Goal: Task Accomplishment & Management: Use online tool/utility

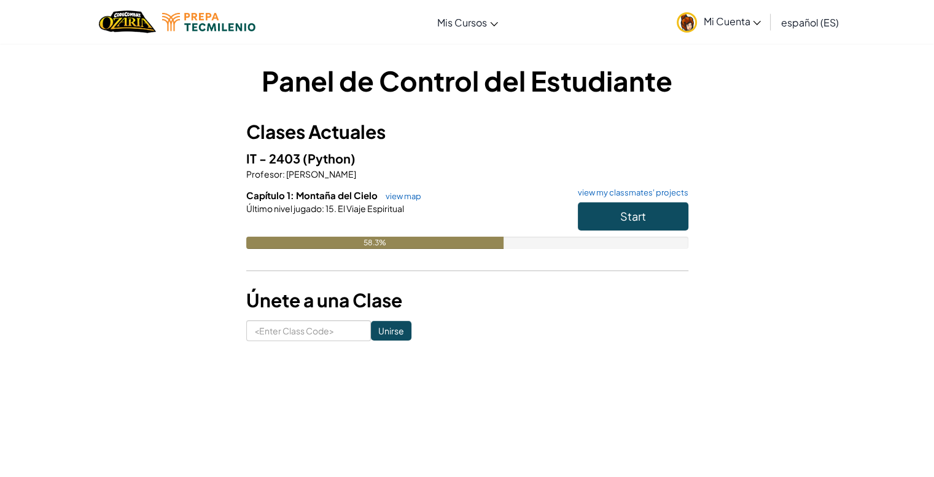
click at [567, 295] on h3 "Únete a una Clase" at bounding box center [467, 300] width 442 height 28
click at [612, 212] on button "Start" at bounding box center [633, 216] width 111 height 28
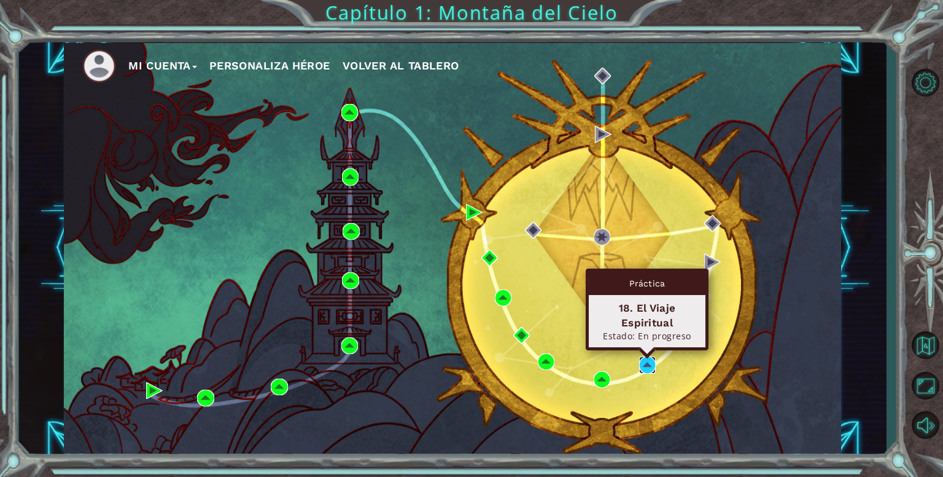
click at [647, 361] on img at bounding box center [647, 364] width 17 height 17
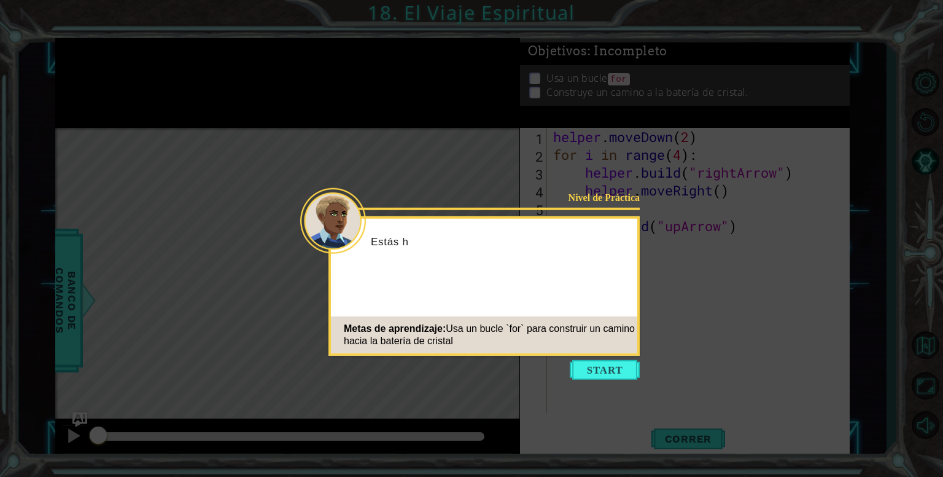
click at [666, 345] on icon at bounding box center [471, 238] width 943 height 477
click at [622, 371] on button "Start" at bounding box center [605, 370] width 70 height 20
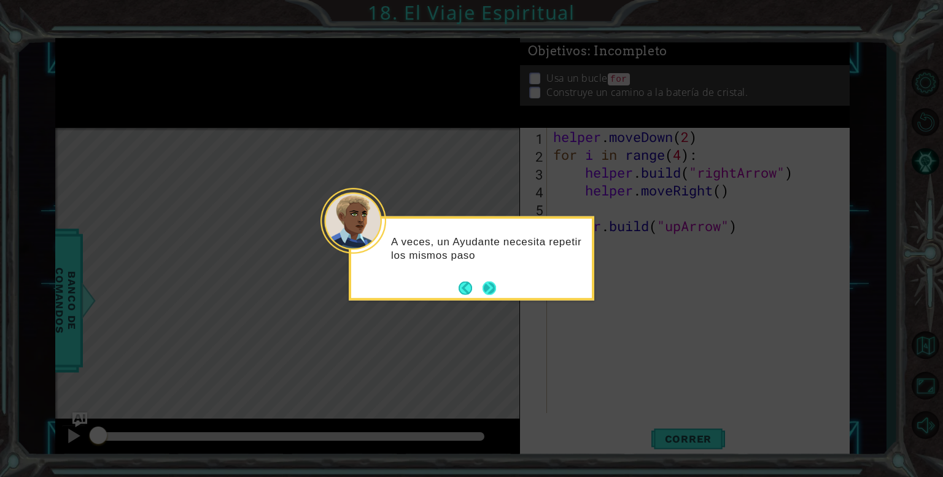
click at [484, 290] on button "Next" at bounding box center [490, 288] width 14 height 14
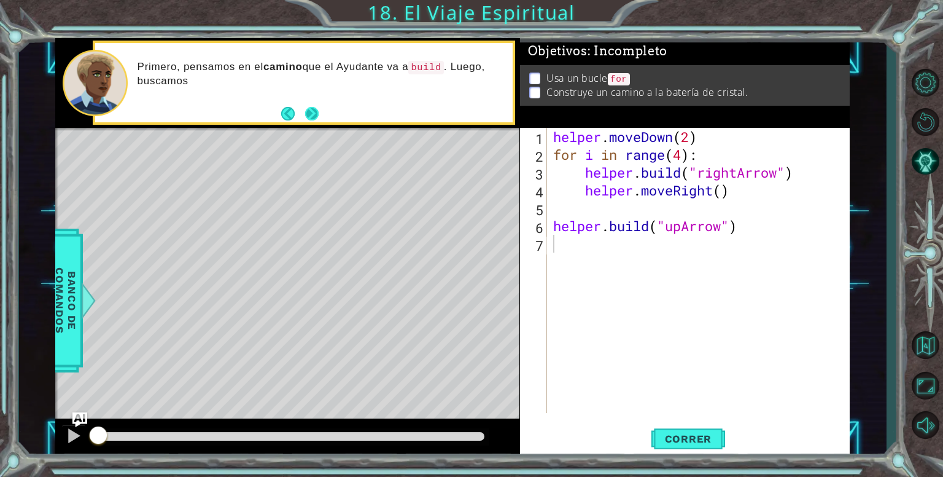
click at [309, 111] on button "Next" at bounding box center [312, 114] width 14 height 14
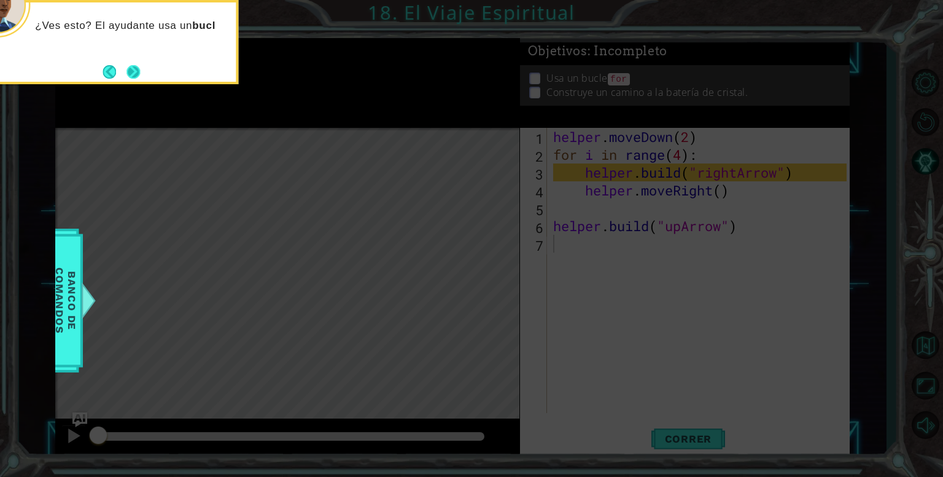
click at [140, 69] on button "Next" at bounding box center [134, 72] width 14 height 14
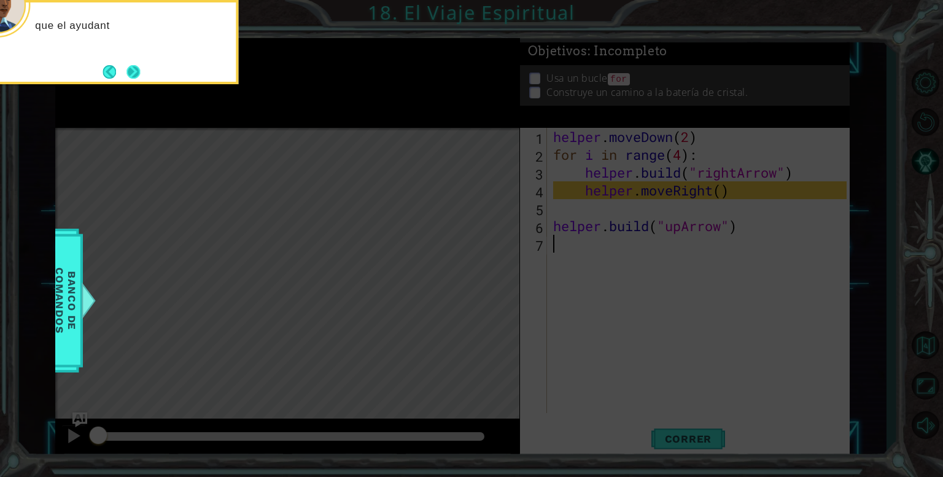
click at [140, 69] on button "Next" at bounding box center [134, 72] width 14 height 14
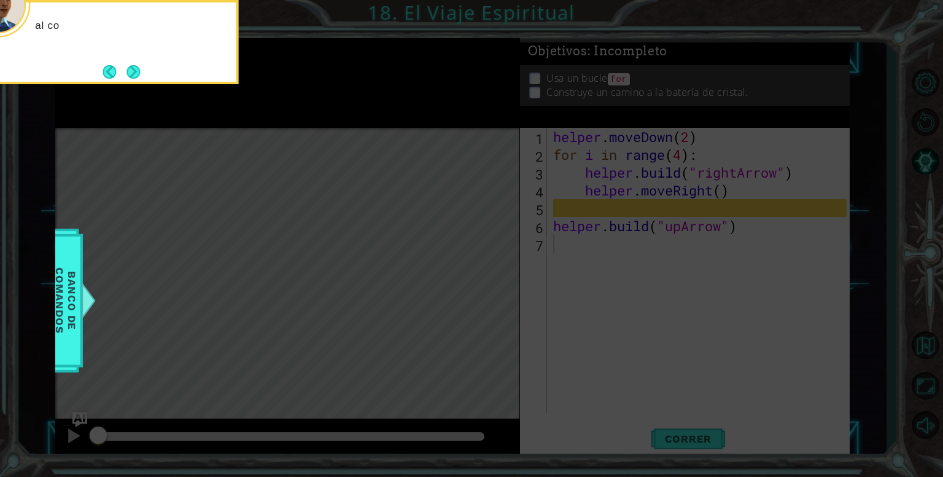
click at [140, 69] on button "Next" at bounding box center [134, 72] width 14 height 14
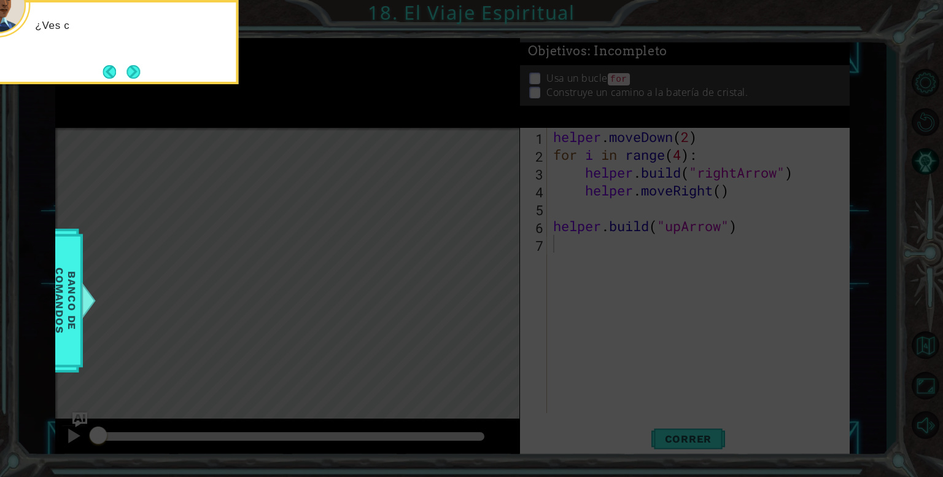
click at [140, 69] on button "Next" at bounding box center [134, 72] width 14 height 14
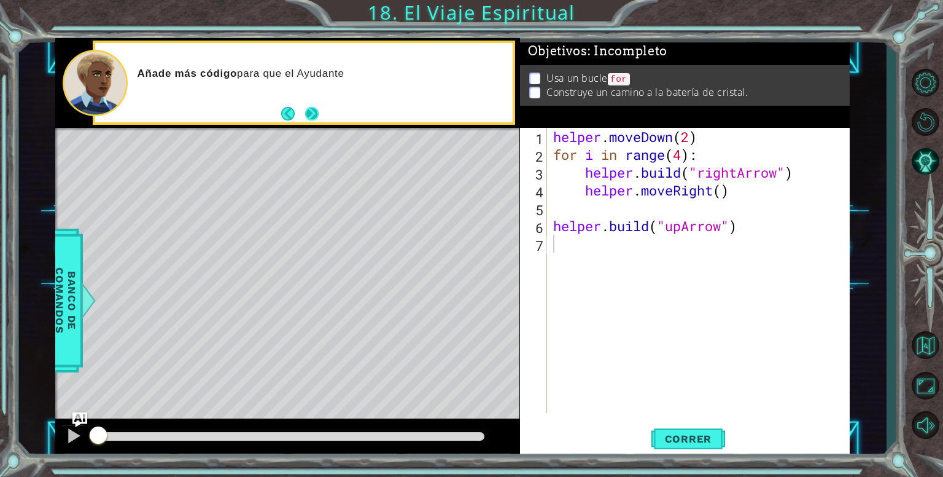
click at [318, 109] on button "Next" at bounding box center [312, 114] width 14 height 14
click at [319, 111] on div "Si es" at bounding box center [304, 82] width 418 height 79
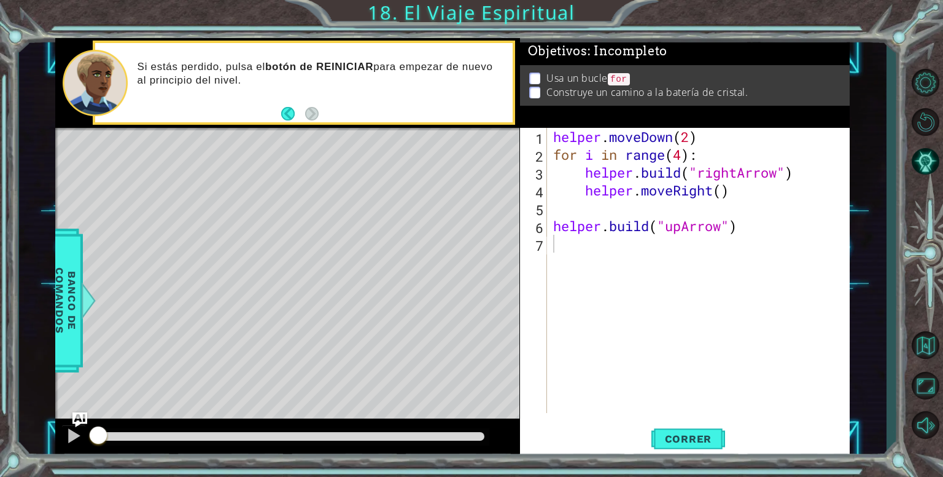
click at [472, 130] on div at bounding box center [287, 129] width 464 height 3
click at [718, 440] on span "Correr" at bounding box center [689, 438] width 72 height 12
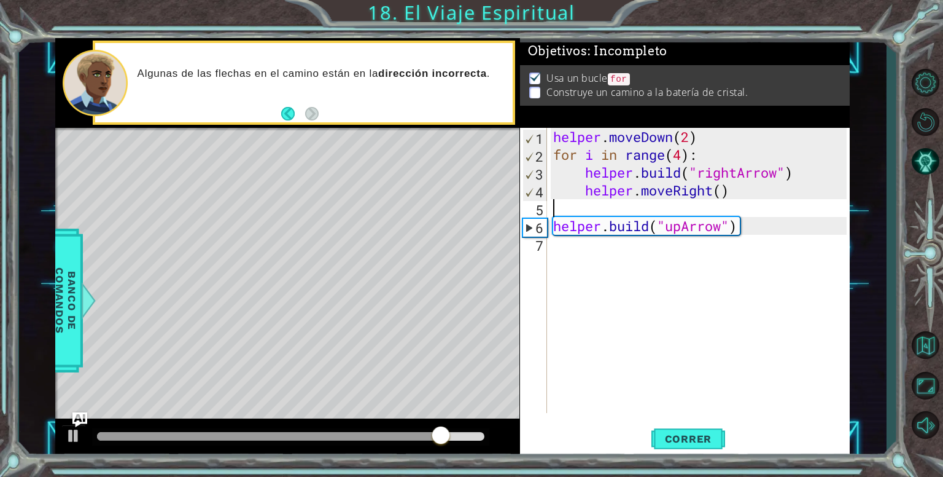
click at [691, 211] on div "helper . moveDown ( 2 ) for i in range ( 4 ) : helper . build ( "rightArrow" ) …" at bounding box center [702, 288] width 302 height 321
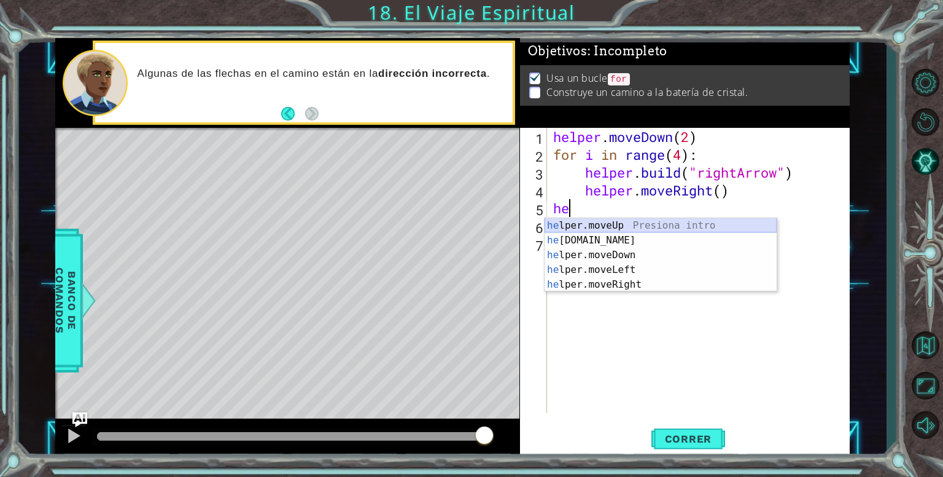
click at [661, 228] on div "he lper.moveUp Presiona intro he [DOMAIN_NAME] Presiona intro he lper.moveDown …" at bounding box center [661, 269] width 232 height 103
type textarea "helper.moveUp(1)"
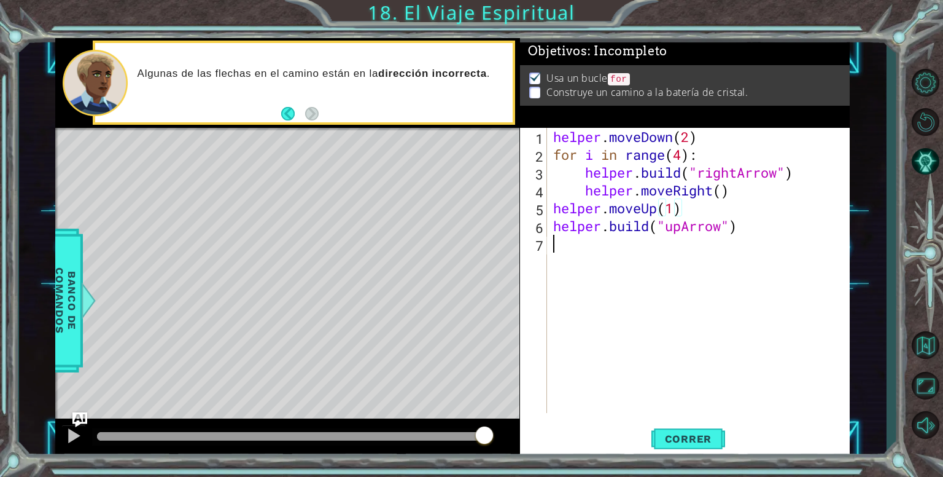
click at [672, 243] on div "helper . moveDown ( 2 ) for i in range ( 4 ) : helper . build ( "rightArrow" ) …" at bounding box center [702, 288] width 302 height 321
click at [714, 222] on div "helper . moveDown ( 2 ) for i in range ( 4 ) : helper . build ( "rightArrow" ) …" at bounding box center [702, 288] width 302 height 321
click at [711, 214] on div "helper . moveDown ( 2 ) for i in range ( 4 ) : helper . build ( "rightArrow" ) …" at bounding box center [702, 288] width 302 height 321
type textarea "helper.moveUp(1)"
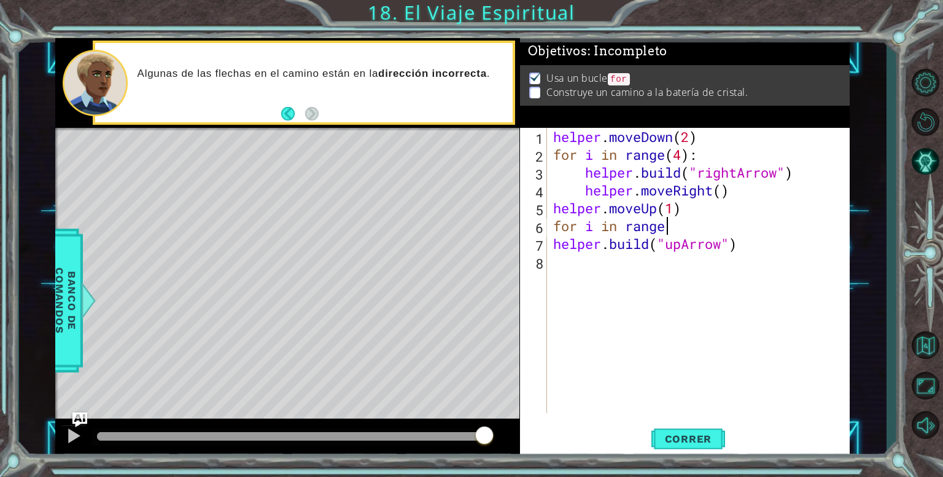
scroll to position [0, 5]
click at [669, 227] on div "helper . moveDown ( 2 ) for i in range ( 4 ) : helper . build ( "rightArrow" ) …" at bounding box center [702, 288] width 302 height 321
click at [676, 227] on div "helper . moveDown ( 2 ) for i in range ( 4 ) : helper . build ( "rightArrow" ) …" at bounding box center [702, 288] width 302 height 321
click at [707, 442] on span "Correr" at bounding box center [689, 438] width 72 height 12
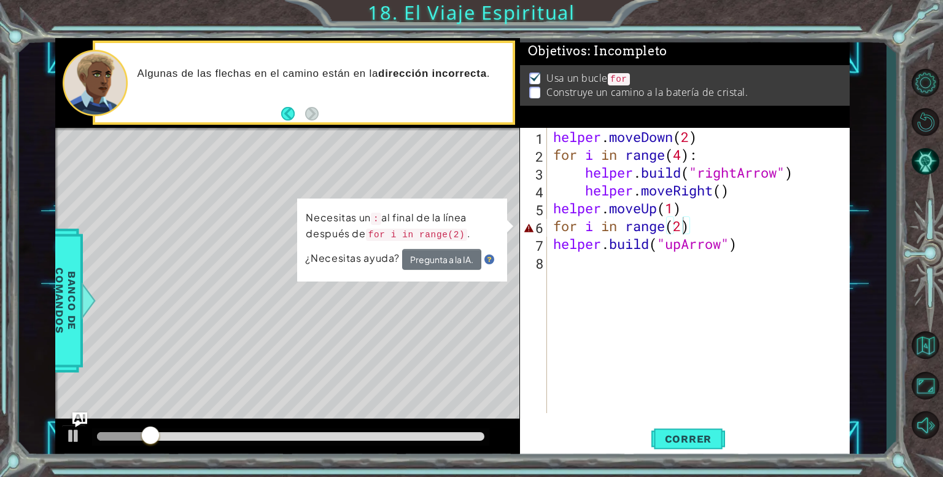
click at [440, 236] on code "for i in range(2)" at bounding box center [417, 235] width 102 height 14
click at [704, 226] on div "helper . moveDown ( 2 ) for i in range ( 4 ) : helper . build ( "rightArrow" ) …" at bounding box center [702, 288] width 302 height 321
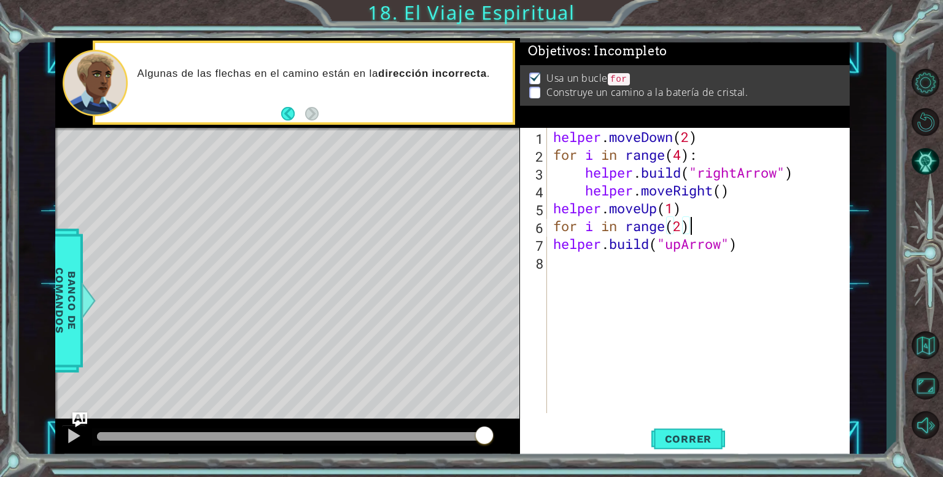
scroll to position [0, 6]
click at [670, 435] on span "Correr" at bounding box center [689, 438] width 72 height 12
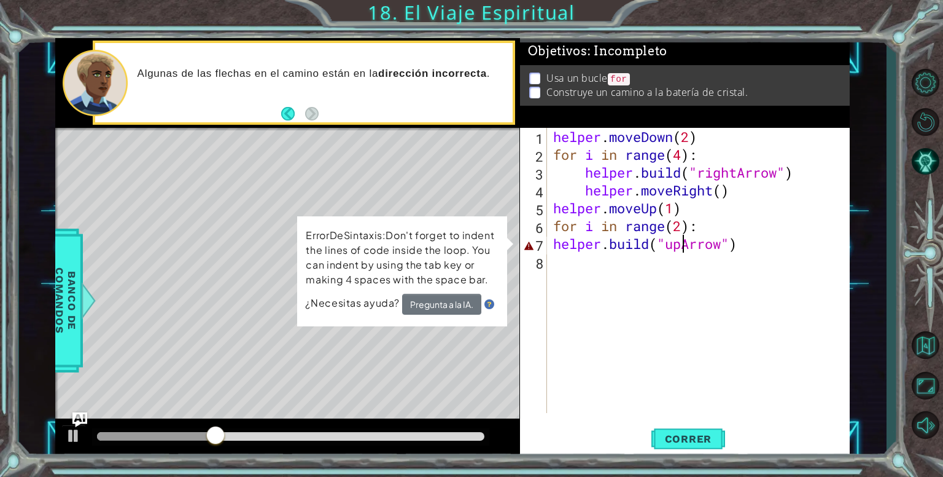
click at [683, 244] on div "helper . moveDown ( 2 ) for i in range ( 4 ) : helper . build ( "rightArrow" ) …" at bounding box center [702, 288] width 302 height 321
click at [825, 216] on div "helper . moveDown ( 2 ) for i in range ( 4 ) : helper . build ( "rightArrow" ) …" at bounding box center [702, 288] width 302 height 321
click at [558, 245] on div "helper . moveDown ( 2 ) for i in range ( 4 ) : helper . build ( "rightArrow" ) …" at bounding box center [702, 288] width 302 height 321
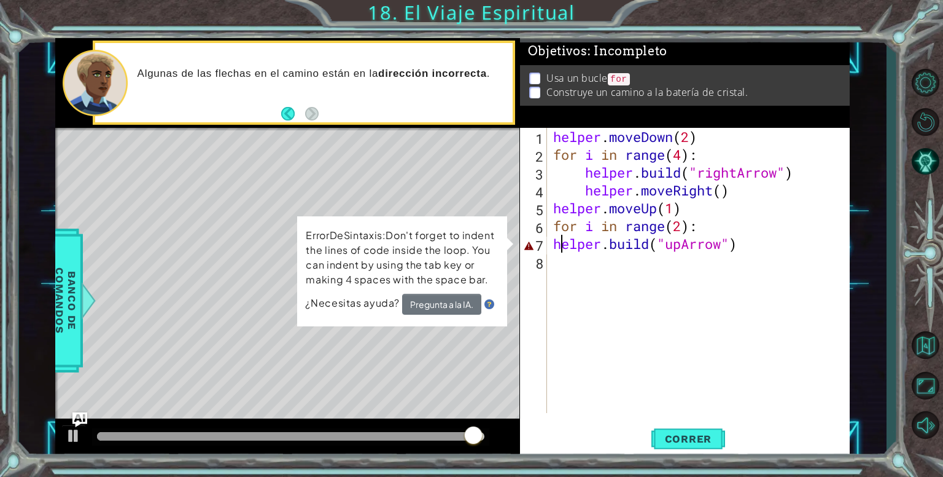
click at [558, 245] on div "helper . moveDown ( 2 ) for i in range ( 4 ) : helper . build ( "rightArrow" ) …" at bounding box center [702, 288] width 302 height 321
click at [555, 245] on div "helper . moveDown ( 2 ) for i in range ( 4 ) : helper . build ( "rightArrow" ) …" at bounding box center [702, 288] width 302 height 321
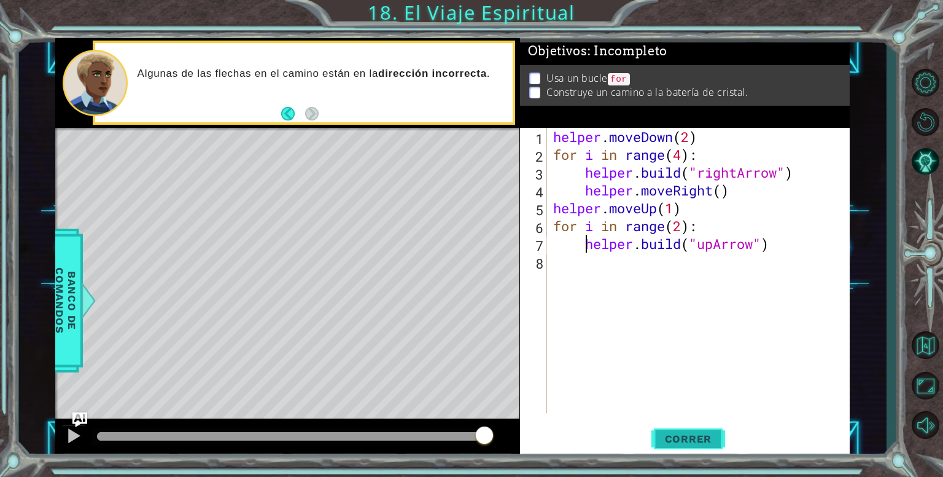
click at [672, 435] on span "Correr" at bounding box center [689, 438] width 72 height 12
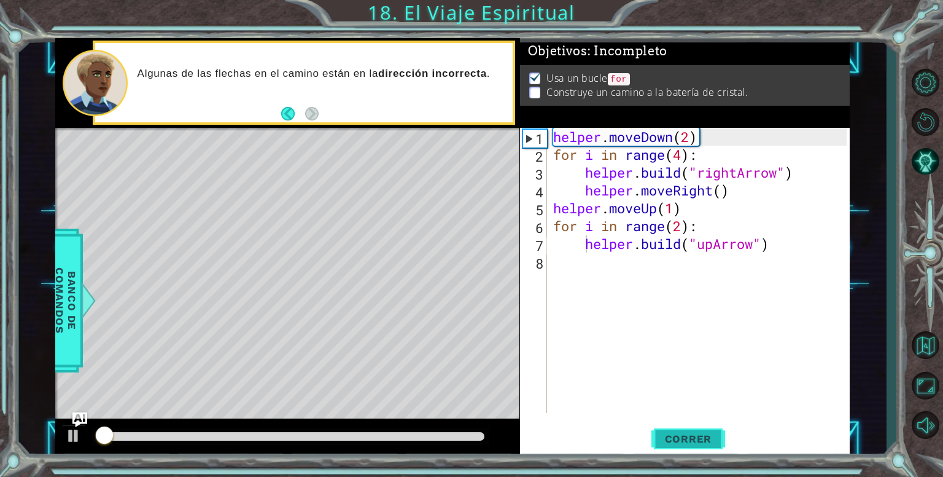
click at [672, 435] on span "Correr" at bounding box center [689, 438] width 72 height 12
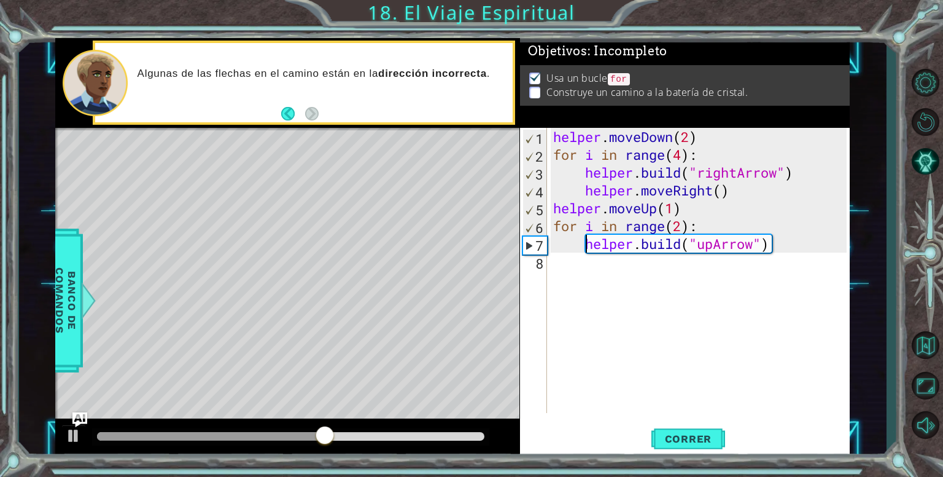
click at [690, 155] on div "helper . moveDown ( 2 ) for i in range ( 4 ) : helper . build ( "rightArrow" ) …" at bounding box center [702, 288] width 302 height 321
click at [685, 150] on div "helper . moveDown ( 2 ) for i in range ( 4 ) : helper . build ( "rightArrow" ) …" at bounding box center [702, 288] width 302 height 321
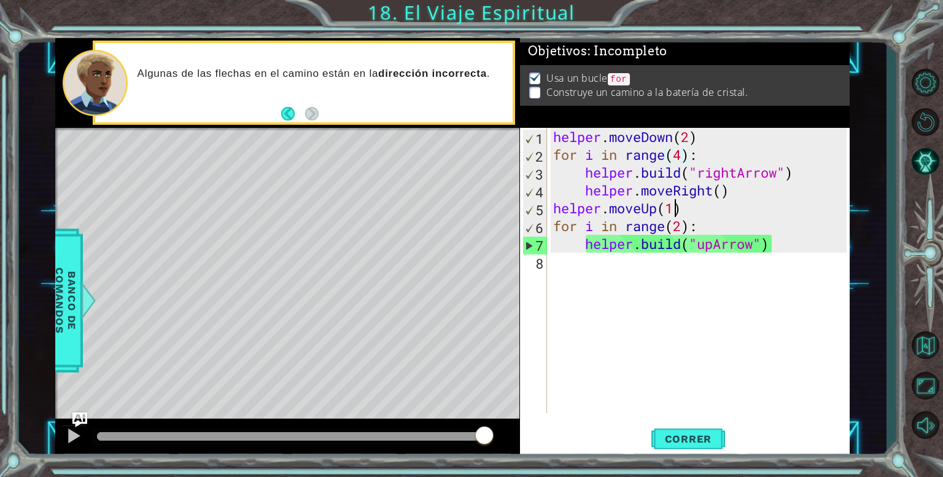
click at [672, 213] on div "helper . moveDown ( 2 ) for i in range ( 4 ) : helper . build ( "rightArrow" ) …" at bounding box center [702, 288] width 302 height 321
click at [690, 209] on div "helper . moveDown ( 2 ) for i in range ( 4 ) : helper . build ( "rightArrow" ) …" at bounding box center [702, 288] width 302 height 321
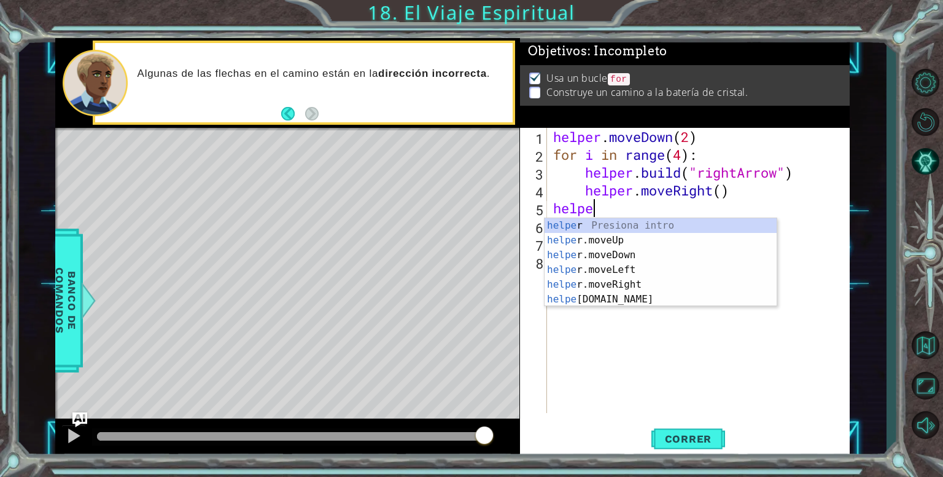
scroll to position [0, 0]
type textarea "h"
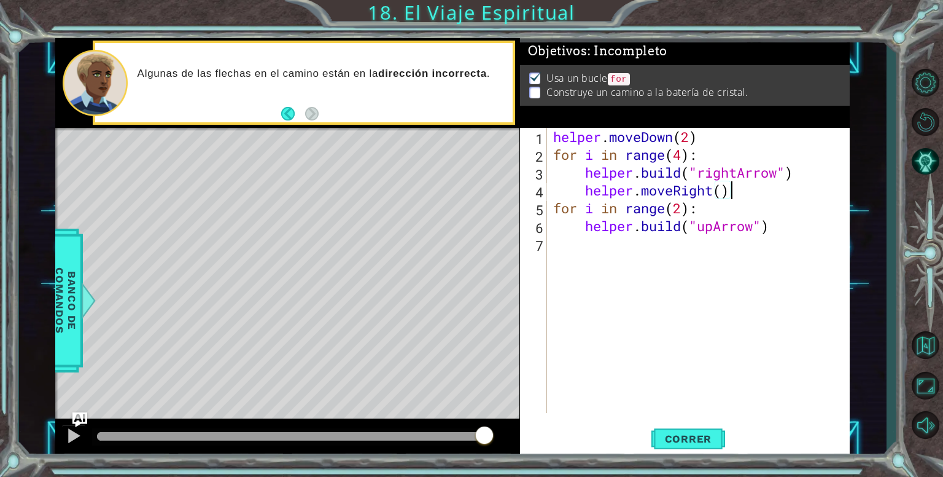
click at [688, 208] on div "helper . moveDown ( 2 ) for i in range ( 4 ) : helper . build ( "rightArrow" ) …" at bounding box center [702, 288] width 302 height 321
click at [685, 208] on div "helper . moveDown ( 2 ) for i in range ( 4 ) : helper . build ( "rightArrow" ) …" at bounding box center [702, 288] width 302 height 321
click at [701, 210] on div "helper . moveDown ( 2 ) for i in range ( 4 ) : helper . build ( "rightArrow" ) …" at bounding box center [702, 288] width 302 height 321
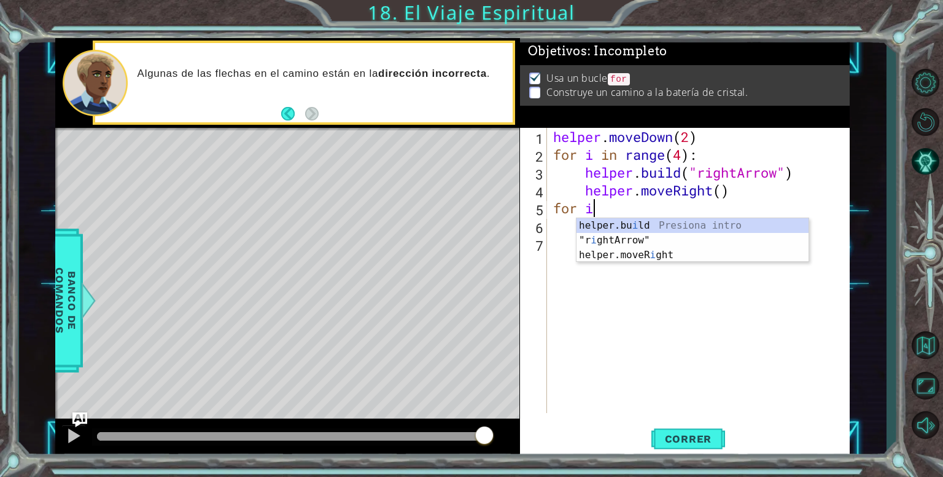
type textarea "f"
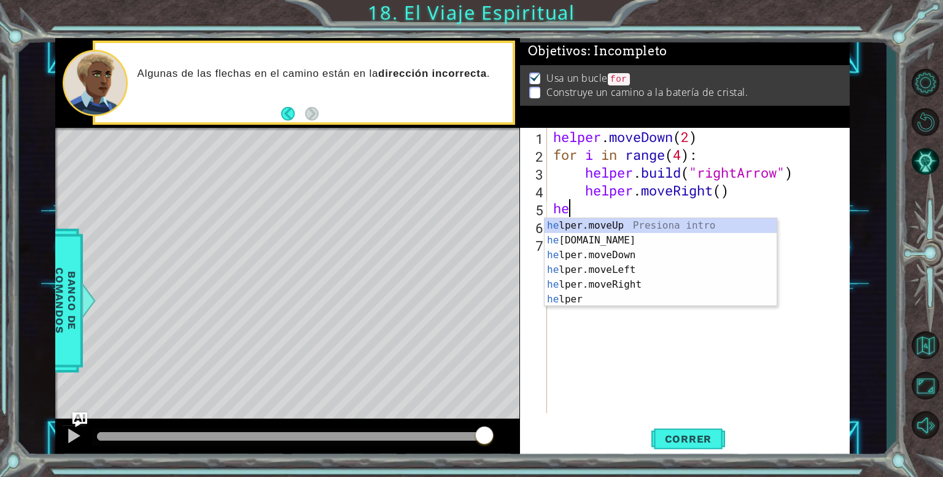
type textarea "h"
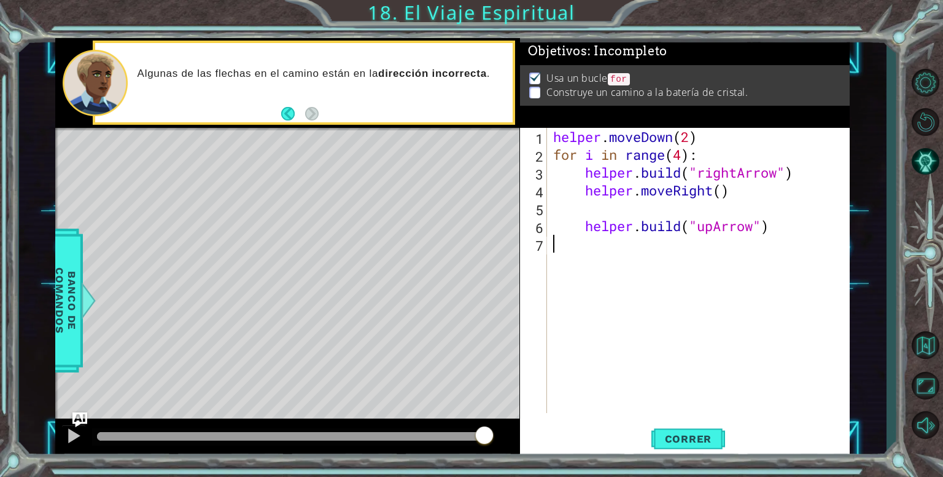
click at [631, 259] on div "helper . moveDown ( 2 ) for i in range ( 4 ) : helper . build ( "rightArrow" ) …" at bounding box center [702, 288] width 302 height 321
click at [592, 220] on div "helper . moveDown ( 2 ) for i in range ( 4 ) : helper . build ( "rightArrow" ) …" at bounding box center [702, 288] width 302 height 321
type textarea "[DOMAIN_NAME]("upArrow")"
click at [559, 216] on div "helper . moveDown ( 2 ) for i in range ( 4 ) : helper . build ( "rightArrow" ) …" at bounding box center [702, 288] width 302 height 321
type textarea "helper.moveRight()"
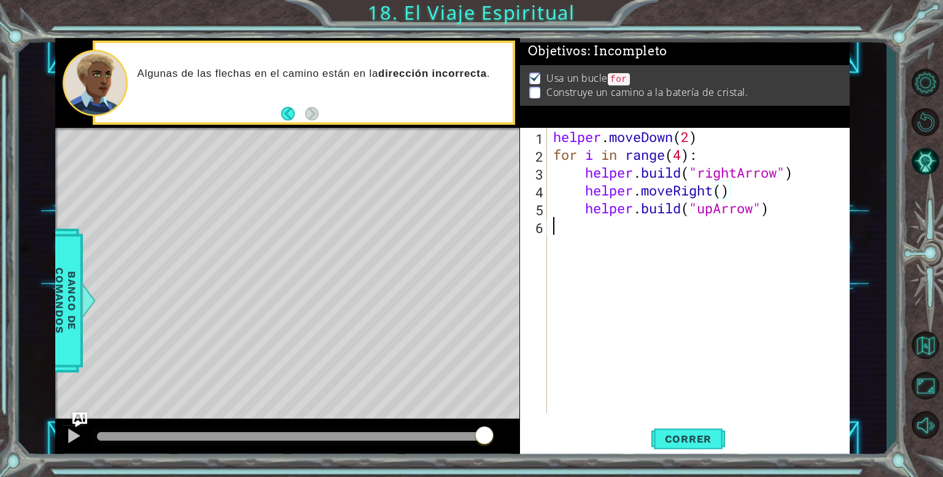
click at [680, 218] on div "helper . moveDown ( 2 ) for i in range ( 4 ) : helper . build ( "rightArrow" ) …" at bounding box center [702, 288] width 302 height 321
click at [778, 190] on div "helper . moveDown ( 2 ) for i in range ( 4 ) : helper . build ( "rightArrow" ) …" at bounding box center [702, 288] width 302 height 321
type textarea "helper.moveRight()"
click at [588, 238] on div "helper . moveDown ( 2 ) for i in range ( 4 ) : helper . build ( "rightArrow" ) …" at bounding box center [702, 288] width 302 height 321
type textarea "[DOMAIN_NAME]("upArrow")"
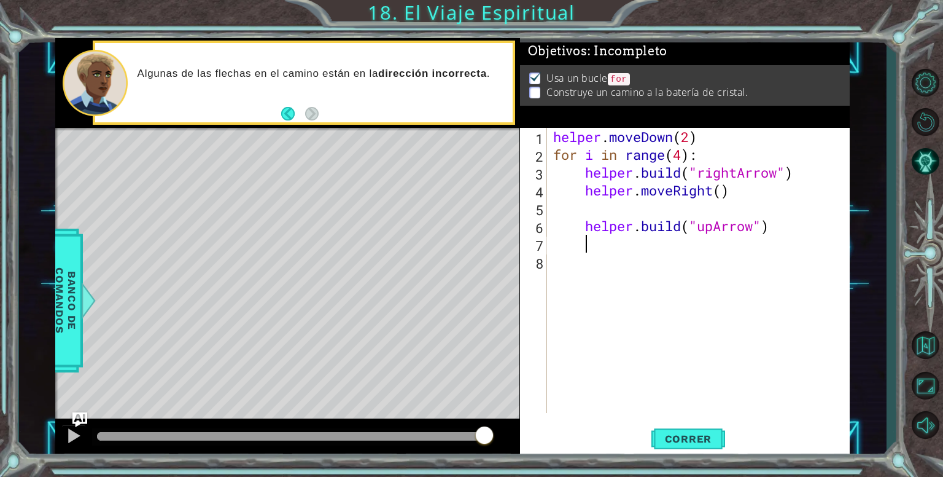
type textarea "h"
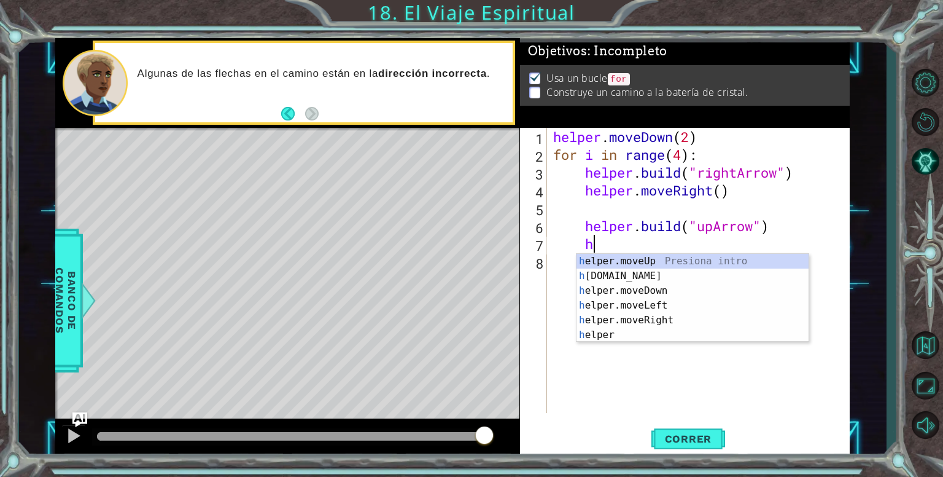
scroll to position [0, 1]
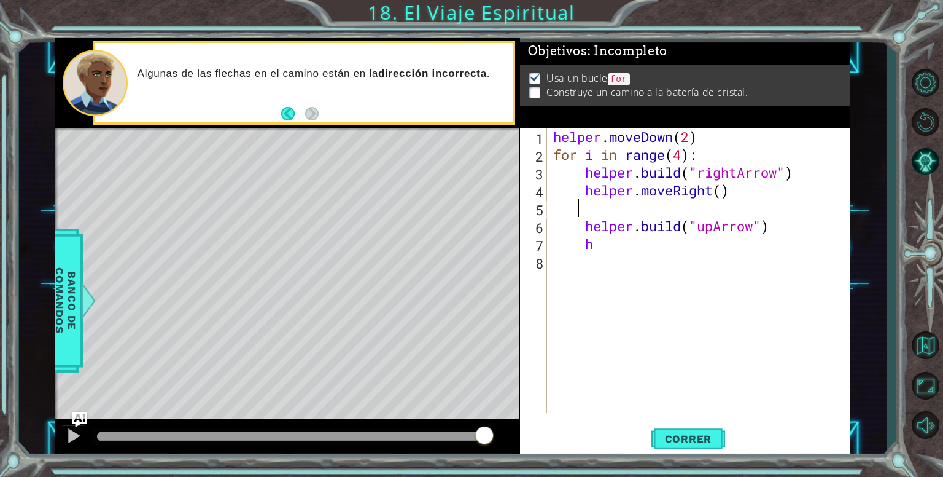
click at [580, 207] on div "helper . moveDown ( 2 ) for i in range ( 4 ) : helper . build ( "rightArrow" ) …" at bounding box center [702, 288] width 302 height 321
click at [579, 222] on div "helper . moveDown ( 2 ) for i in range ( 4 ) : helper . build ( "rightArrow" ) …" at bounding box center [702, 288] width 302 height 321
click at [584, 224] on div "helper . moveDown ( 2 ) for i in range ( 4 ) : helper . build ( "rightArrow" ) …" at bounding box center [702, 288] width 302 height 321
type textarea "[DOMAIN_NAME]("upArrow")"
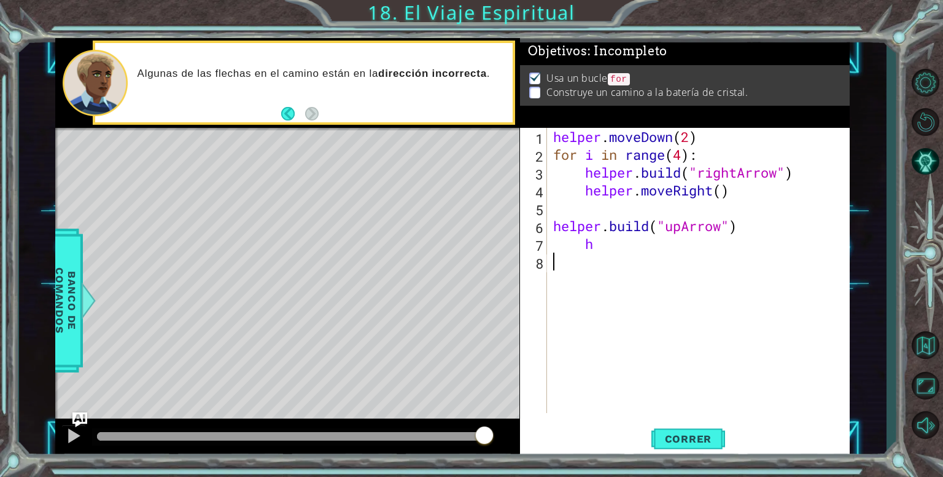
click at [583, 254] on div "helper . moveDown ( 2 ) for i in range ( 4 ) : helper . build ( "rightArrow" ) …" at bounding box center [702, 288] width 302 height 321
click at [580, 252] on div "helper . moveDown ( 2 ) for i in range ( 4 ) : helper . build ( "rightArrow" ) …" at bounding box center [702, 288] width 302 height 321
click at [572, 246] on div "helper . moveDown ( 2 ) for i in range ( 4 ) : helper . build ( "rightArrow" ) …" at bounding box center [702, 288] width 302 height 321
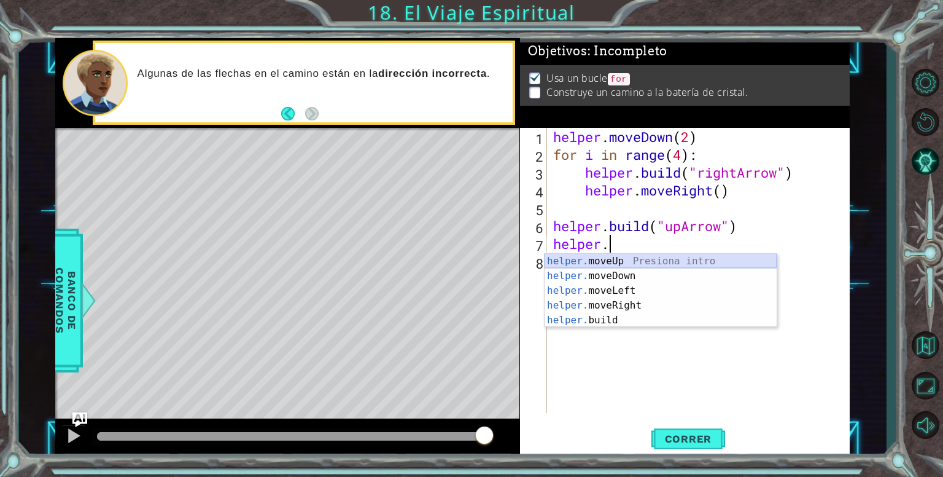
click at [646, 266] on div "helper. moveUp Presiona intro helper. moveDown Presiona intro helper. moveLeft …" at bounding box center [661, 305] width 232 height 103
type textarea "helper.moveUp(1)"
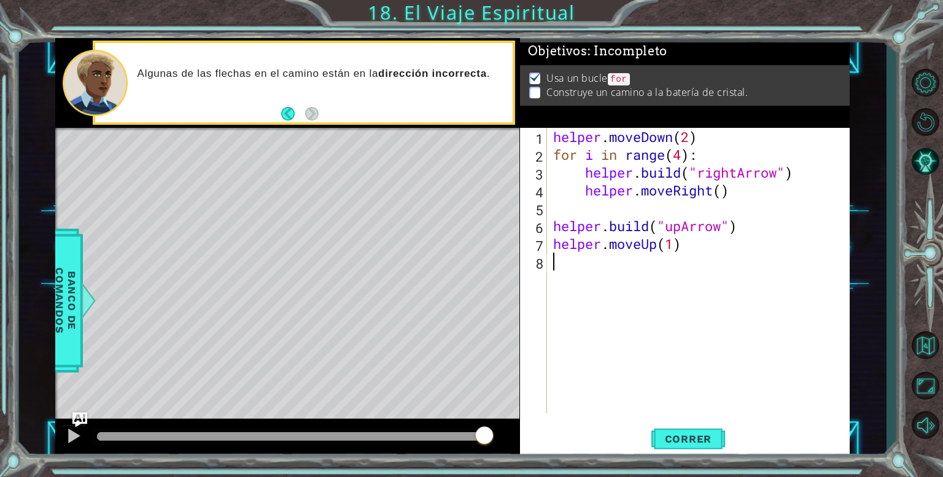
click at [676, 262] on div "helper . moveDown ( 2 ) for i in range ( 4 ) : helper . build ( "rightArrow" ) …" at bounding box center [702, 288] width 302 height 321
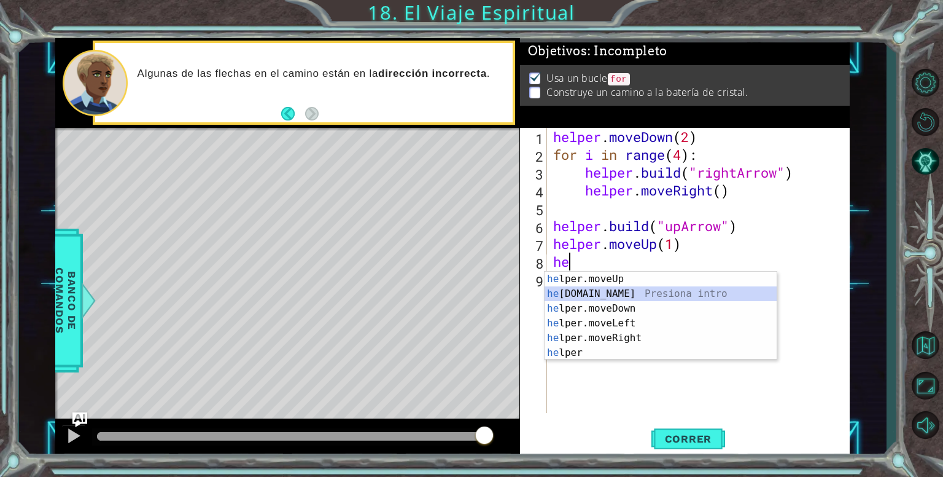
click at [645, 292] on div "he lper.moveUp Presiona intro he [DOMAIN_NAME] Presiona intro he lper.moveDown …" at bounding box center [661, 330] width 232 height 118
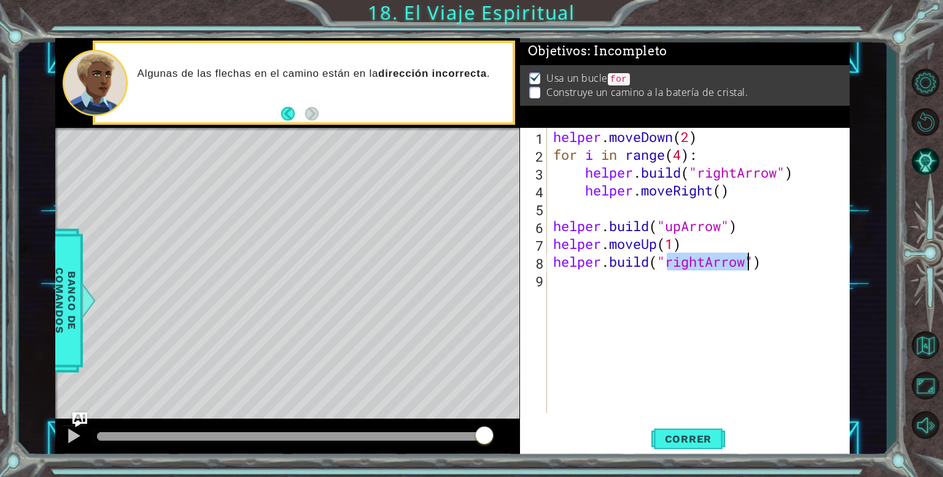
click at [710, 266] on div "helper . moveDown ( 2 ) for i in range ( 4 ) : helper . build ( "rightArrow" ) …" at bounding box center [699, 270] width 296 height 285
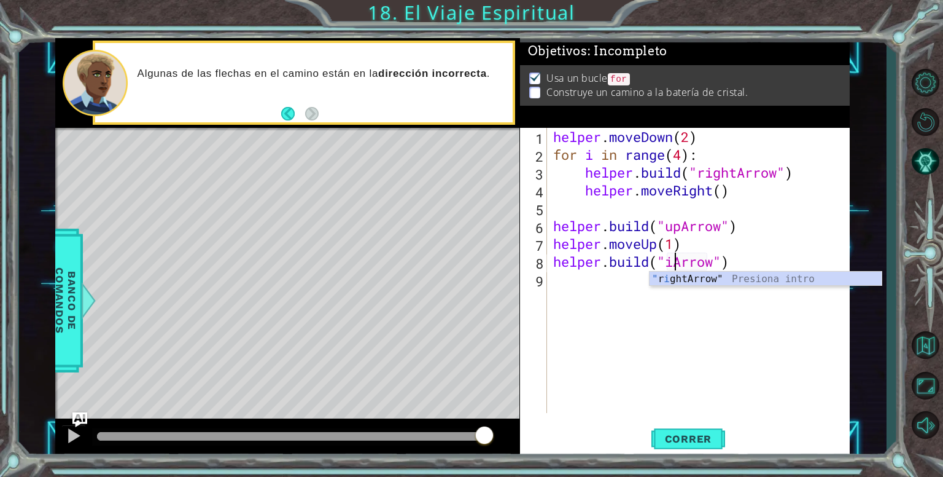
scroll to position [0, 5]
type textarea "[DOMAIN_NAME]("upArrow")"
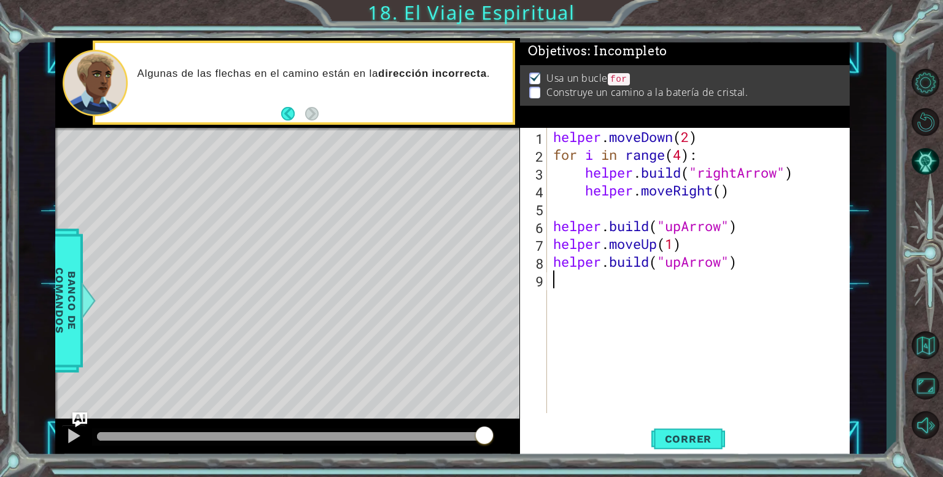
click at [690, 386] on div "helper . moveDown ( 2 ) for i in range ( 4 ) : helper . build ( "rightArrow" ) …" at bounding box center [702, 288] width 302 height 321
click at [706, 439] on span "Correr" at bounding box center [689, 438] width 72 height 12
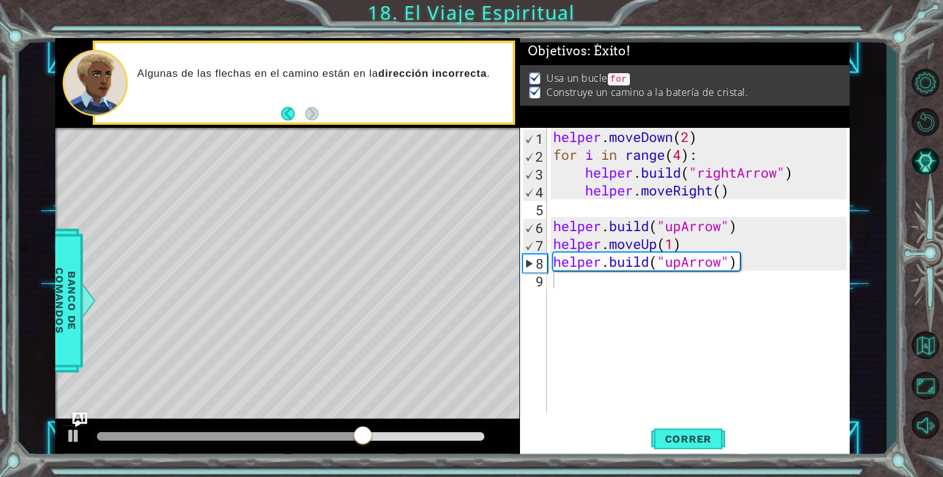
drag, startPoint x: 343, startPoint y: 318, endPoint x: 466, endPoint y: 329, distance: 123.3
click at [466, 329] on div "Level Map" at bounding box center [338, 309] width 567 height 362
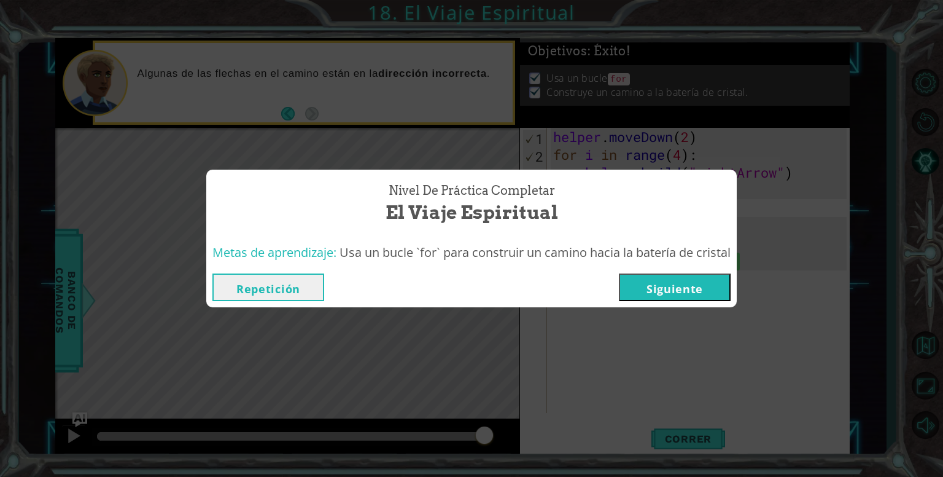
click at [649, 294] on button "Siguiente" at bounding box center [675, 287] width 112 height 28
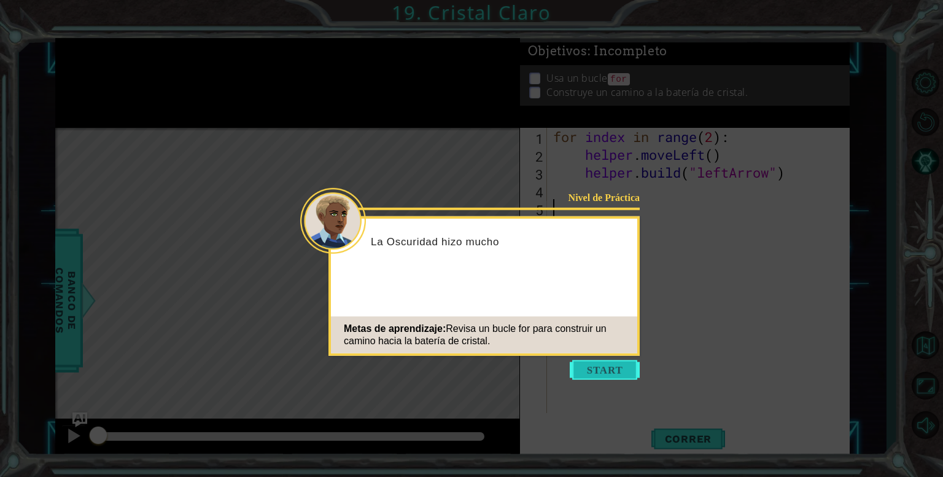
click at [609, 365] on button "Start" at bounding box center [605, 370] width 70 height 20
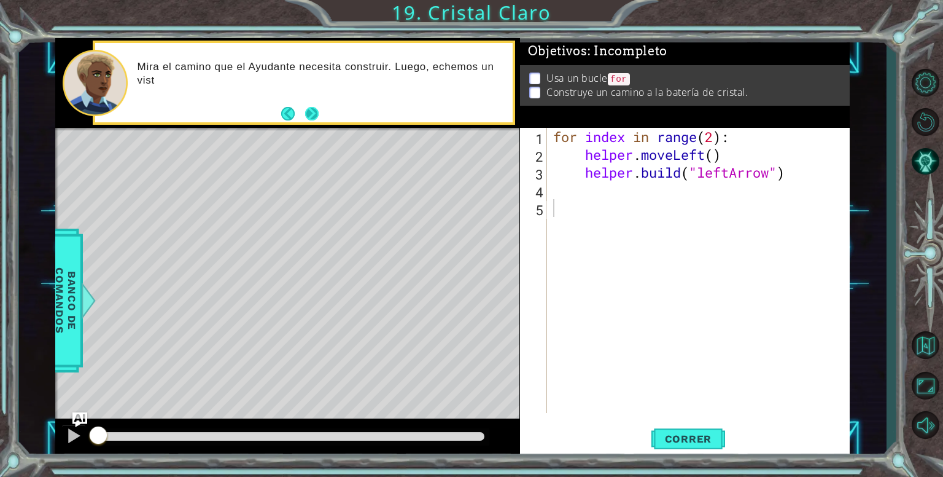
click at [309, 109] on button "Next" at bounding box center [312, 114] width 14 height 14
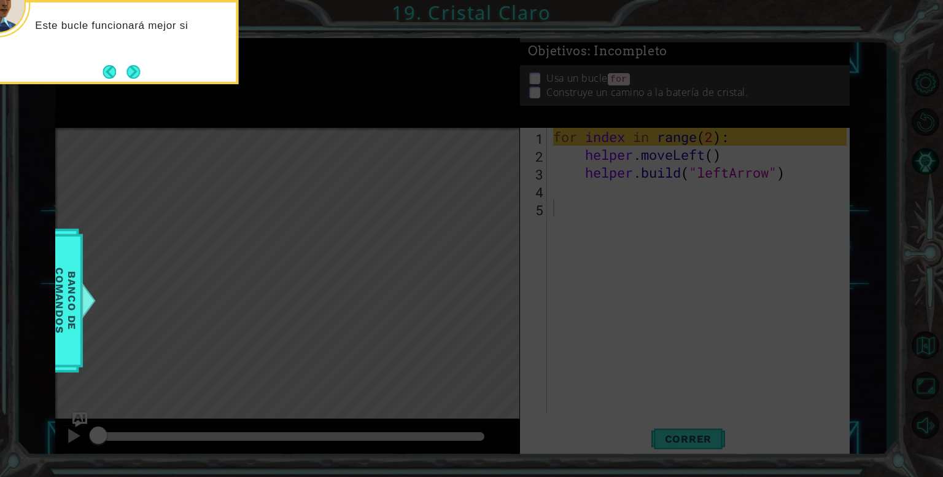
click at [139, 60] on div "Este bucle funcionará mejor si" at bounding box center [116, 42] width 246 height 84
click at [139, 77] on button "Next" at bounding box center [134, 72] width 14 height 14
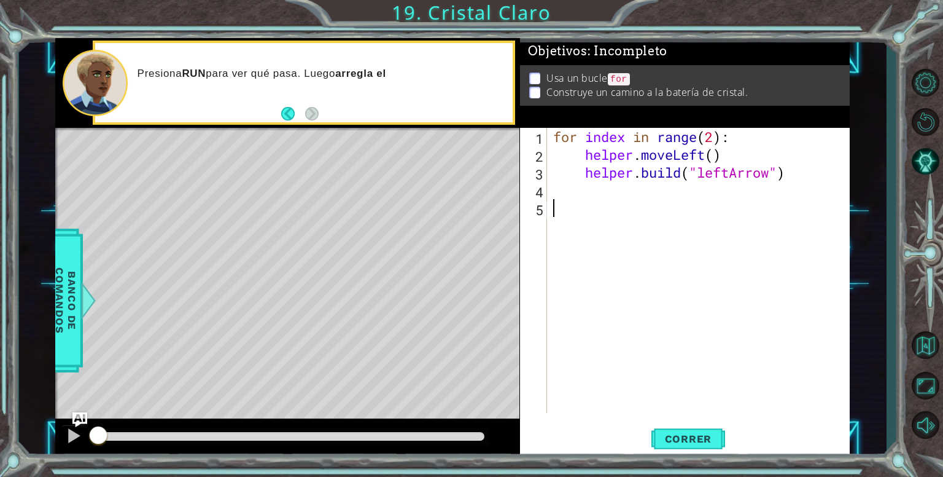
click at [312, 105] on footer at bounding box center [299, 113] width 37 height 18
click at [616, 257] on div "for index in range ( 2 ) : helper . moveLeft ( ) helper . build ( "leftArrow" )" at bounding box center [702, 288] width 302 height 321
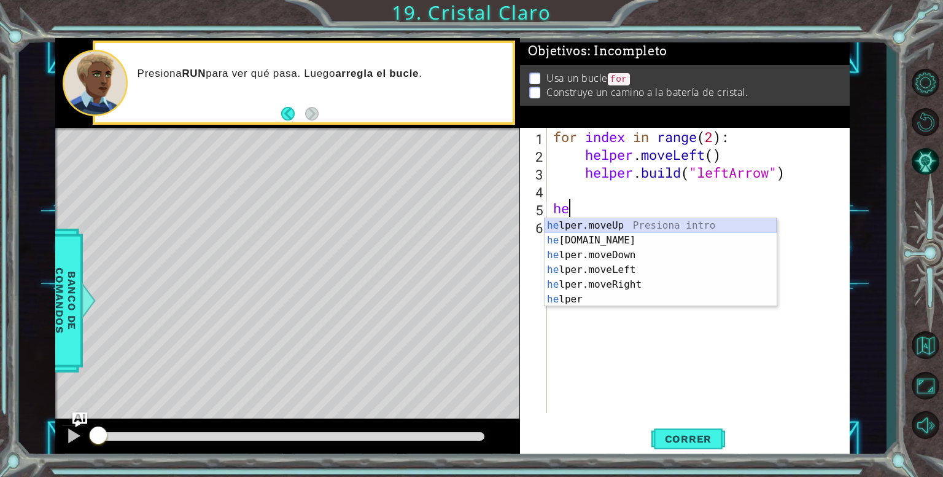
click at [657, 224] on div "he lper.moveUp Presiona intro he [DOMAIN_NAME] Presiona intro he lper.moveDown …" at bounding box center [661, 277] width 232 height 118
type textarea "helper.moveUp(1)"
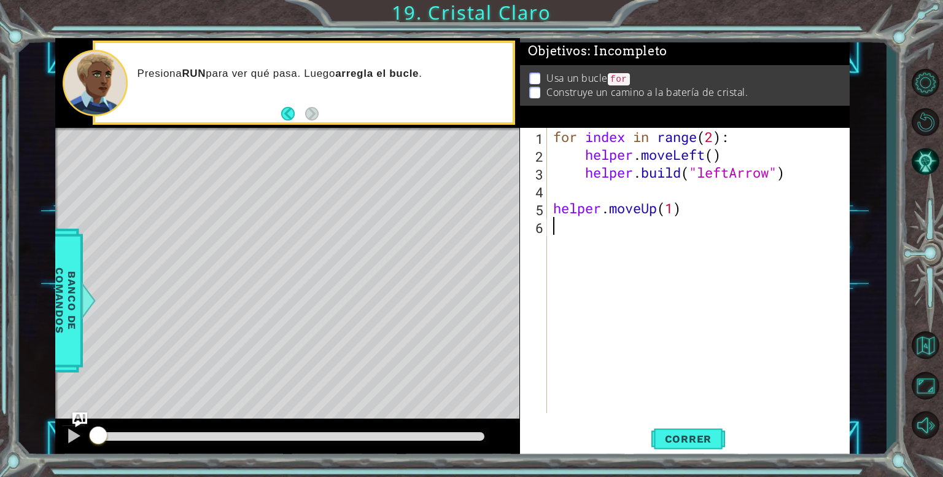
click at [678, 335] on div "for index in range ( 2 ) : helper . moveLeft ( ) helper . build ( "leftArrow" )…" at bounding box center [702, 288] width 302 height 321
click at [658, 438] on span "Correr" at bounding box center [689, 438] width 72 height 12
click at [669, 435] on span "Correr" at bounding box center [689, 438] width 72 height 12
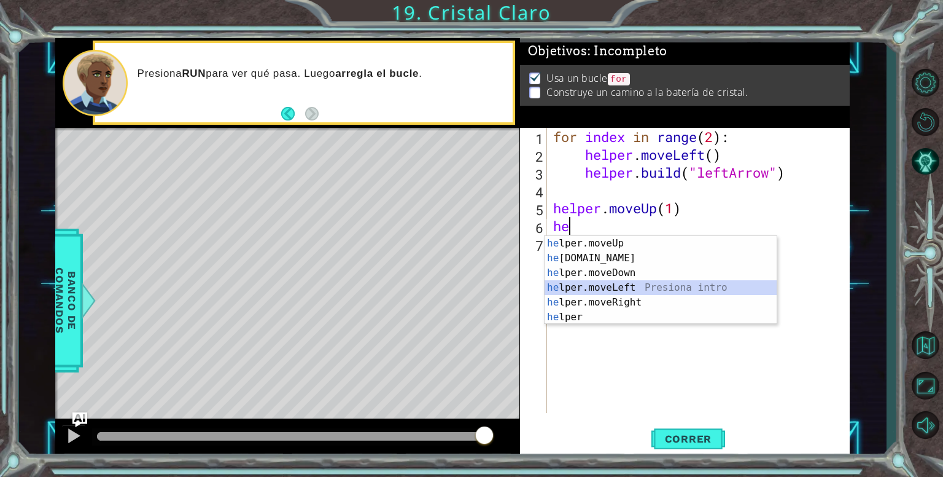
click at [602, 281] on div "he lper.moveUp Presiona intro he [DOMAIN_NAME] Presiona intro he lper.moveDown …" at bounding box center [661, 295] width 232 height 118
type textarea "helper.moveLeft(1)"
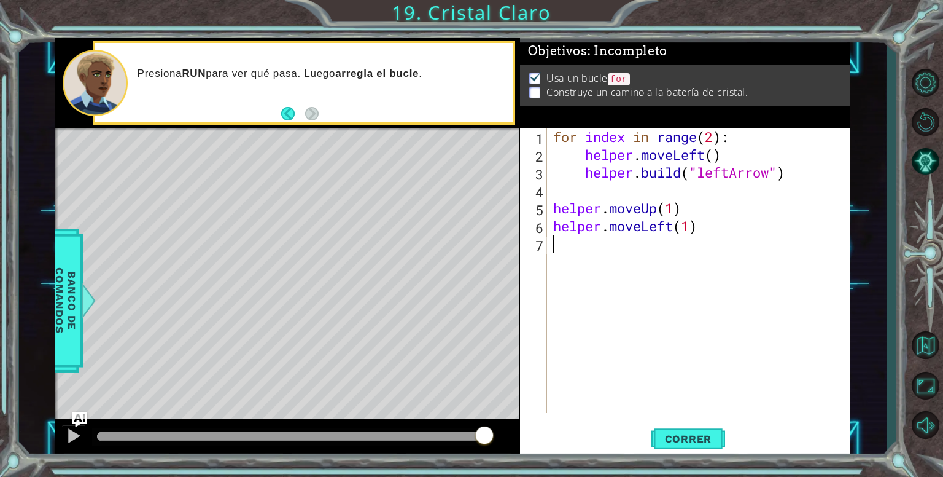
click at [601, 259] on div "for index in range ( 2 ) : helper . moveLeft ( ) helper . build ( "leftArrow" )…" at bounding box center [702, 288] width 302 height 321
click at [685, 212] on div "for index in range ( 2 ) : helper . moveLeft ( ) helper . build ( "leftArrow" )…" at bounding box center [702, 288] width 302 height 321
click at [703, 230] on div "for index in range ( 2 ) : helper . moveLeft ( ) helper . build ( "leftArrow" )…" at bounding box center [702, 288] width 302 height 321
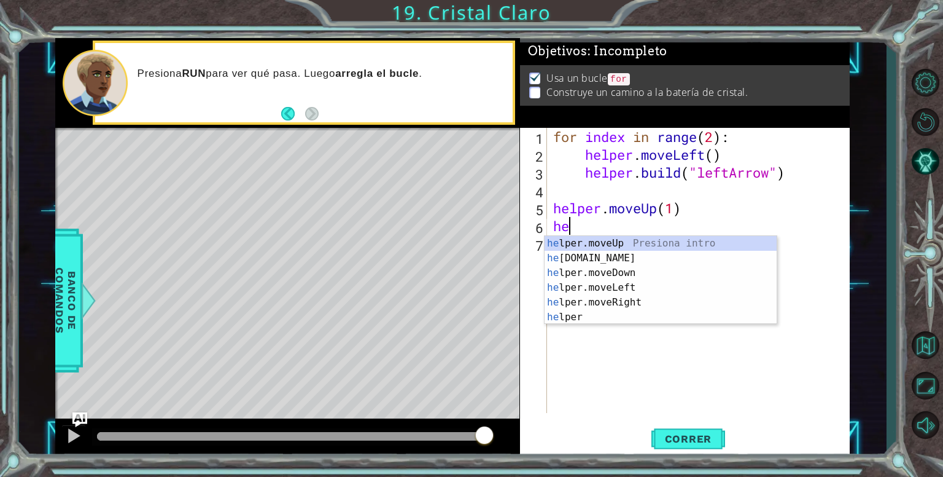
type textarea "h"
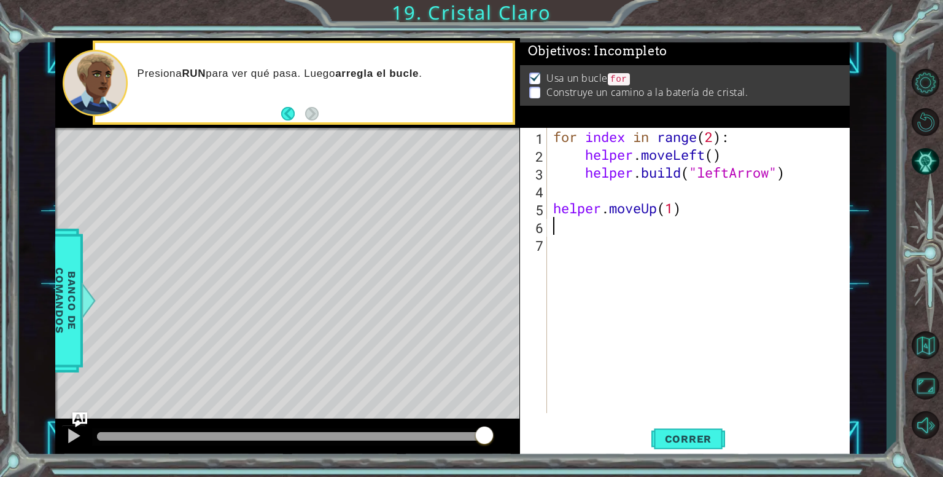
click at [663, 210] on div "for index in range ( 2 ) : helper . moveLeft ( ) helper . build ( "leftArrow" )…" at bounding box center [702, 288] width 302 height 321
click at [651, 209] on div "for index in range ( 2 ) : helper . moveLeft ( ) helper . build ( "leftArrow" )…" at bounding box center [702, 288] width 302 height 321
click at [655, 212] on div "for index in range ( 2 ) : helper . moveLeft ( ) helper . build ( "leftArrow" )…" at bounding box center [702, 288] width 302 height 321
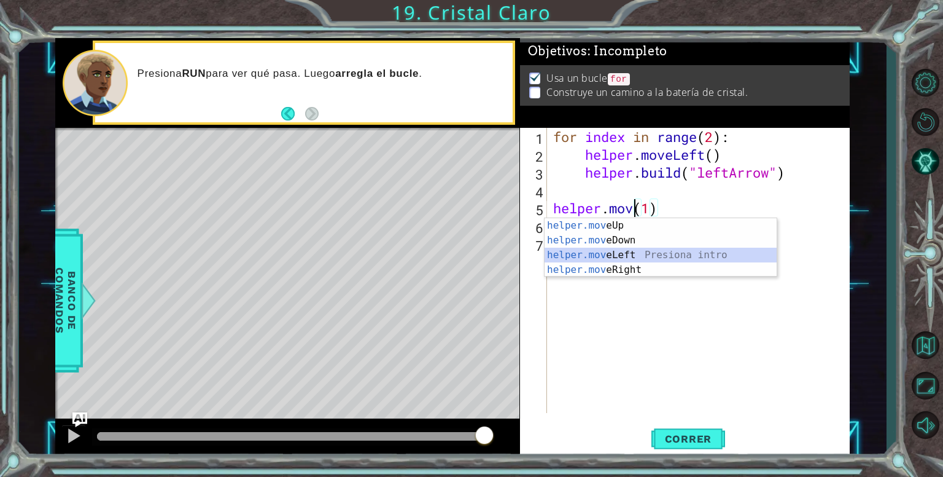
click at [645, 252] on div "helper.mov eUp Presiona intro helper.mov eDown Presiona intro helper.mov eLeft …" at bounding box center [661, 262] width 232 height 88
type textarea "helper.moveLeft(1)(1)"
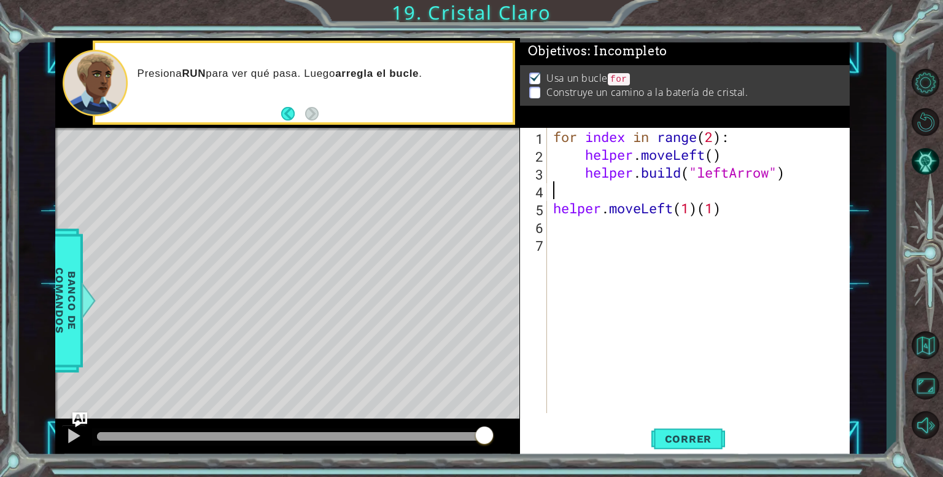
click at [730, 196] on div "for index in range ( 2 ) : helper . moveLeft ( ) helper . build ( "leftArrow" )…" at bounding box center [702, 288] width 302 height 321
click at [730, 207] on div "for index in range ( 2 ) : helper . moveLeft ( ) helper . build ( "leftArrow" )…" at bounding box center [702, 288] width 302 height 321
click at [693, 213] on div "for index in range ( 2 ) : helper . moveLeft ( ) helper . build ( "leftArrow" )…" at bounding box center [702, 288] width 302 height 321
click at [694, 213] on div "for index in range ( 2 ) : helper . moveLeft ( ) helper . build ( "leftArrow" )…" at bounding box center [702, 288] width 302 height 321
click at [714, 135] on div "for index in range ( 2 ) : helper . moveLeft ( ) helper . build ( "leftArrow" )…" at bounding box center [702, 288] width 302 height 321
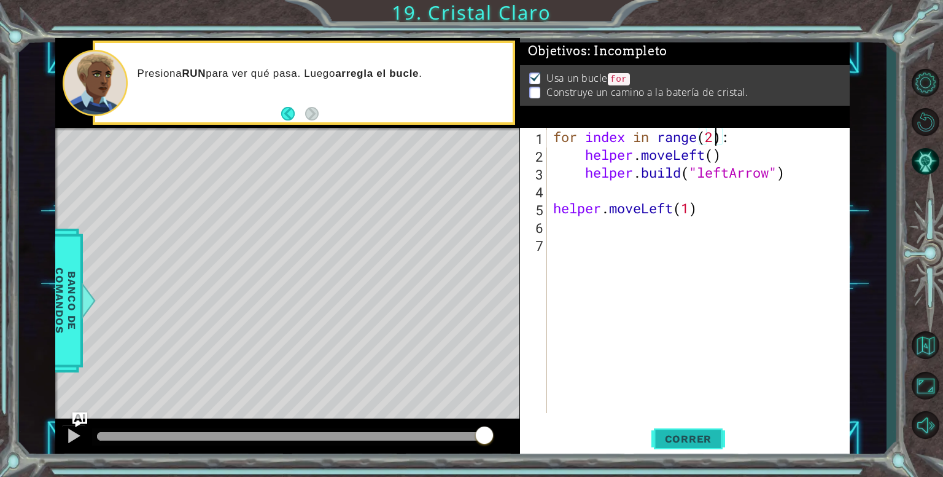
type textarea "for index in range(2):"
click at [710, 444] on span "Correr" at bounding box center [689, 438] width 72 height 12
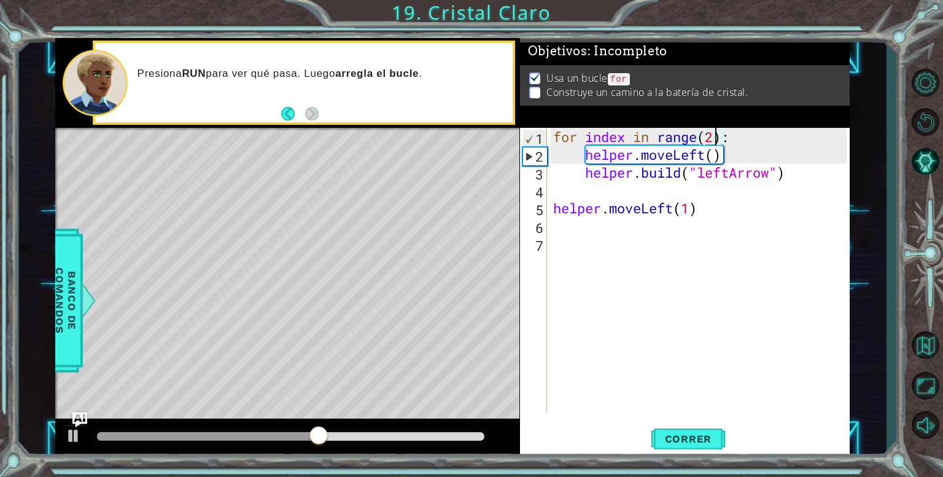
click at [776, 198] on div "for index in range ( 2 ) : helper . moveLeft ( ) helper . build ( "leftArrow" )…" at bounding box center [702, 288] width 302 height 321
click at [652, 232] on div "for index in range ( 2 ) : helper . moveLeft ( ) helper . build ( "leftArrow" )…" at bounding box center [702, 288] width 302 height 321
click at [664, 218] on div "for index in range ( 2 ) : helper . moveLeft ( ) helper . build ( "leftArrow" )…" at bounding box center [702, 288] width 302 height 321
click at [676, 210] on div "for index in range ( 2 ) : helper . moveLeft ( ) helper . build ( "leftArrow" )…" at bounding box center [702, 288] width 302 height 321
click at [692, 211] on div "for index in range ( 2 ) : helper . moveLeft ( ) helper . build ( "leftArrow" )…" at bounding box center [702, 288] width 302 height 321
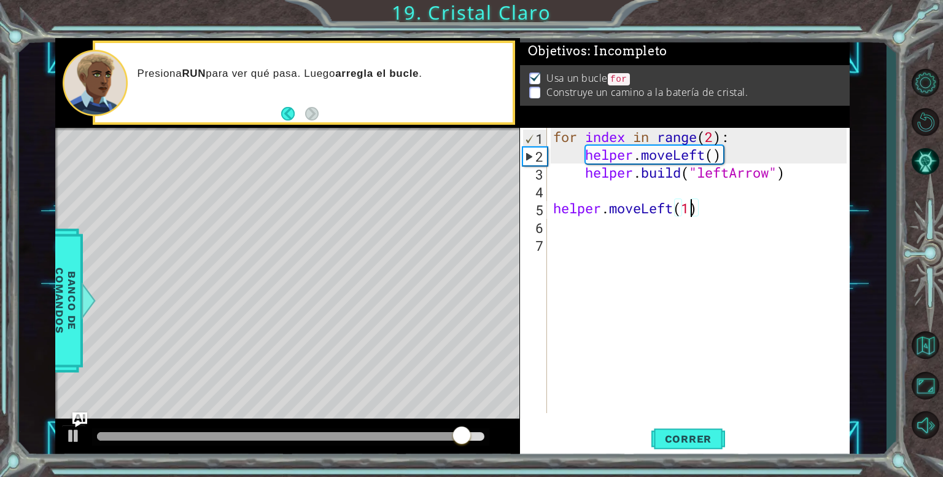
click at [715, 143] on div "for index in range ( 2 ) : helper . moveLeft ( ) helper . build ( "leftArrow" )…" at bounding box center [702, 288] width 302 height 321
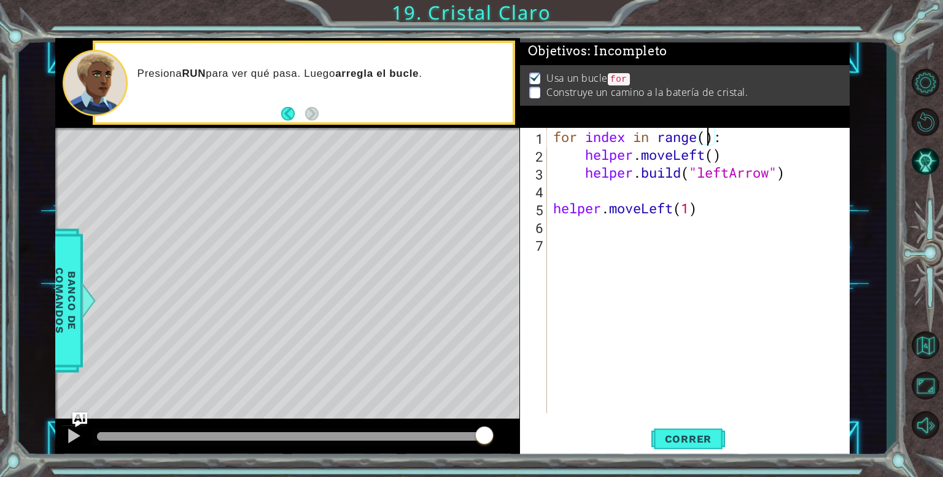
type textarea "for index in range(4):"
click at [700, 229] on div "for index in range ( 4 ) : helper . moveLeft ( ) helper . build ( "leftArrow" )…" at bounding box center [702, 288] width 302 height 321
click at [678, 216] on div "for index in range ( 4 ) : helper . moveLeft ( ) helper . build ( "leftArrow" )…" at bounding box center [702, 288] width 302 height 321
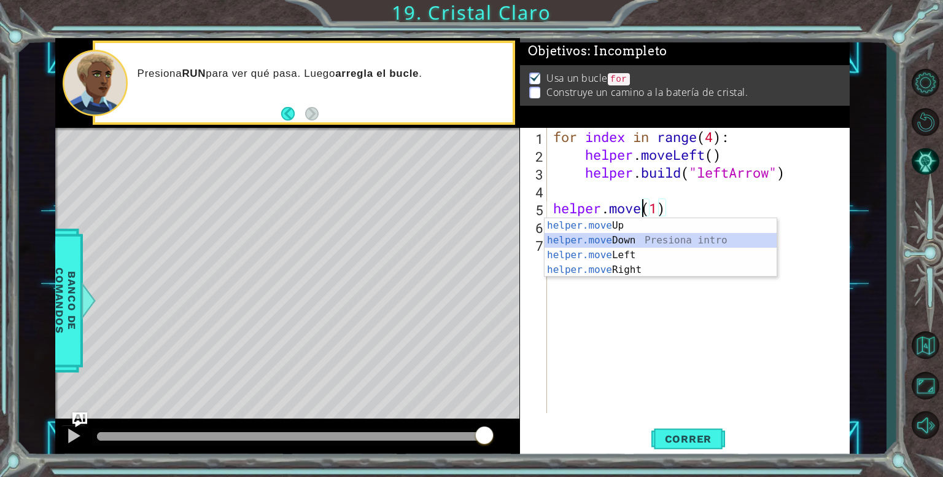
click at [666, 237] on div "helper.move Up Presiona intro helper.move Down Presiona intro helper.move Left …" at bounding box center [661, 262] width 232 height 88
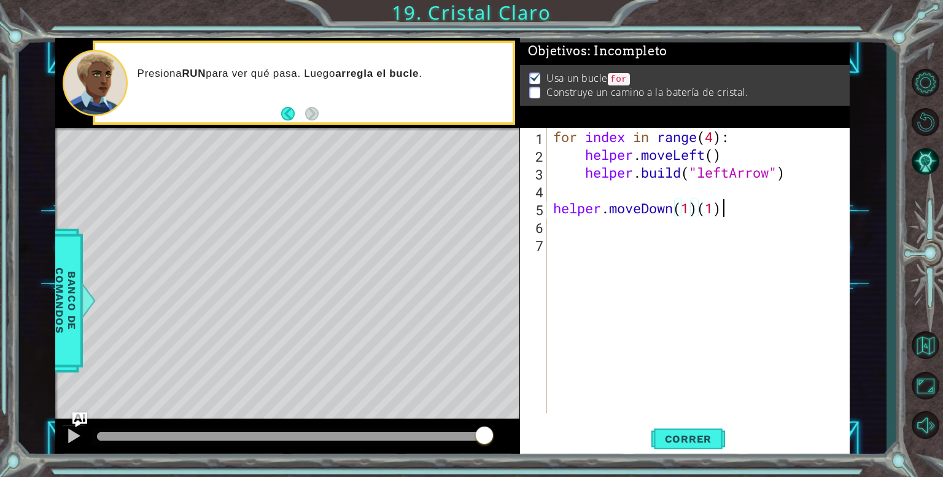
click at [731, 210] on div "for index in range ( 4 ) : helper . moveLeft ( ) helper . build ( "leftArrow" )…" at bounding box center [702, 288] width 302 height 321
click at [691, 209] on div "for index in range ( 4 ) : helper . moveLeft ( ) helper . build ( "leftArrow" )…" at bounding box center [702, 288] width 302 height 321
click at [721, 173] on div "for index in range ( 4 ) : helper . moveLeft ( ) helper . build ( "leftArrow" )…" at bounding box center [702, 288] width 302 height 321
click at [712, 208] on div "for index in range ( 4 ) : helper . moveLeft ( ) helper . build ( "leftArrow" )…" at bounding box center [702, 288] width 302 height 321
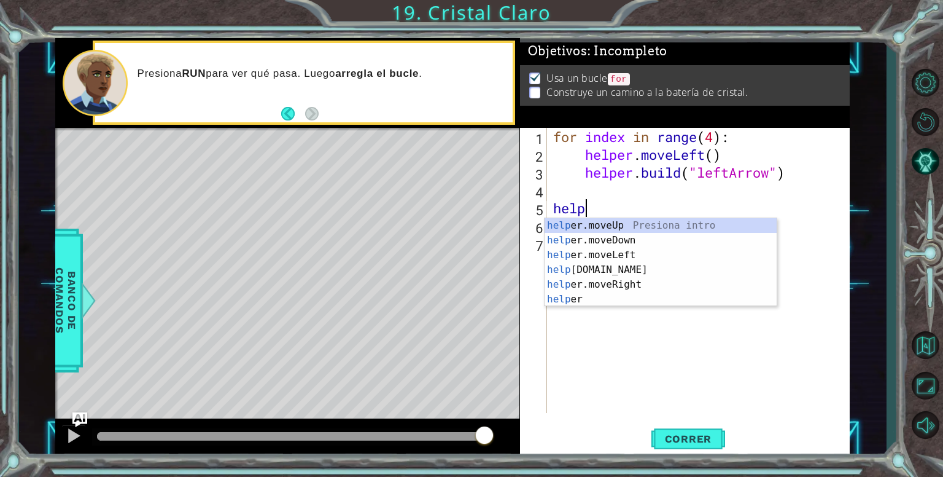
type textarea "h"
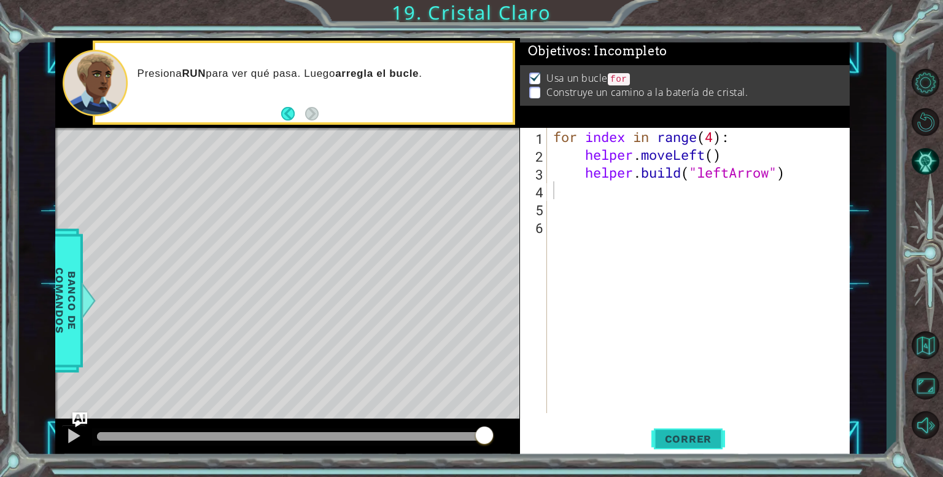
click at [695, 432] on span "Correr" at bounding box center [689, 438] width 72 height 12
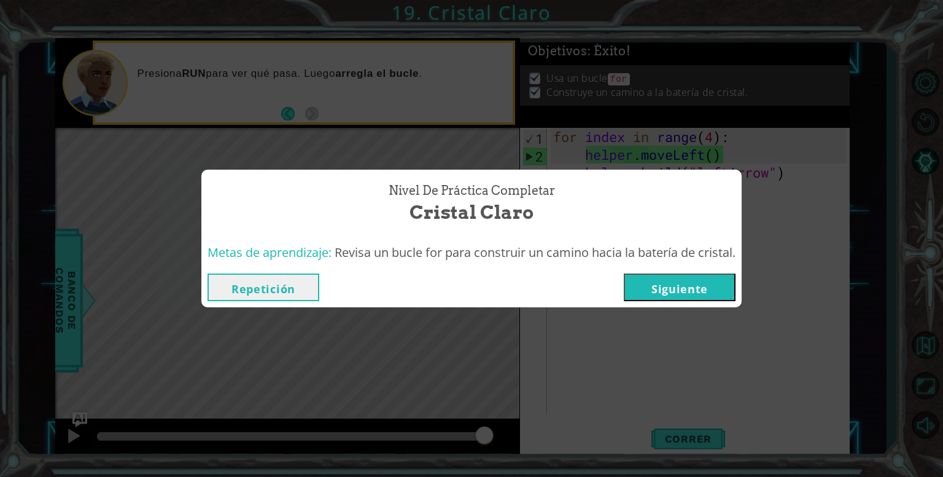
click at [700, 283] on button "Siguiente" at bounding box center [680, 287] width 112 height 28
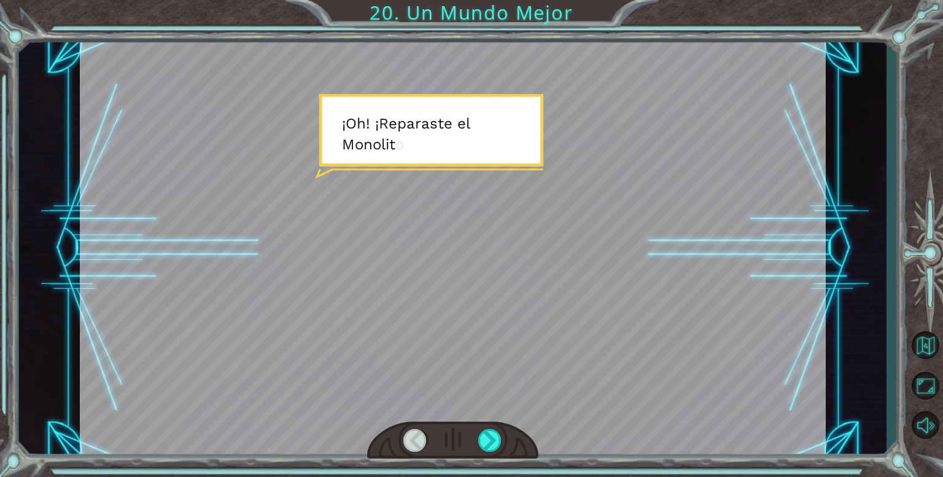
click at [651, 242] on div at bounding box center [453, 247] width 746 height 419
click at [519, 238] on div at bounding box center [453, 247] width 746 height 419
click at [445, 106] on div at bounding box center [453, 247] width 746 height 419
click at [486, 445] on div at bounding box center [490, 440] width 24 height 23
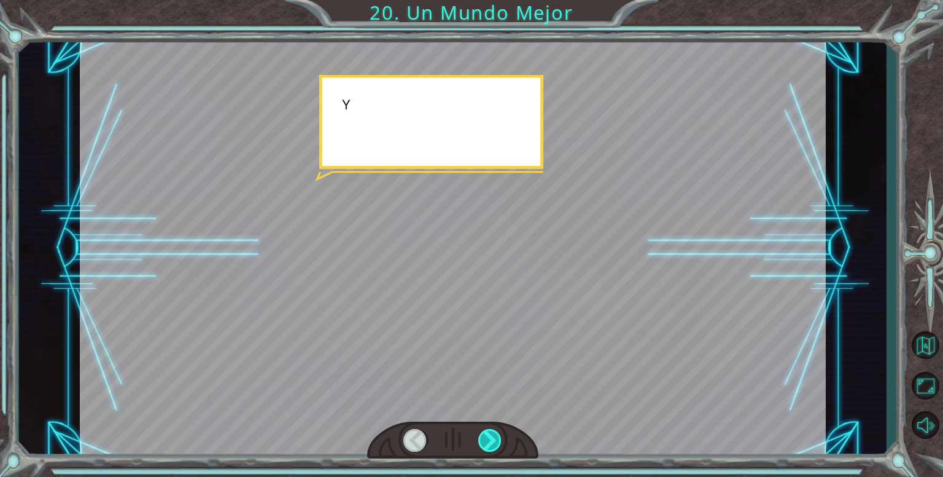
click at [486, 445] on div at bounding box center [490, 440] width 24 height 23
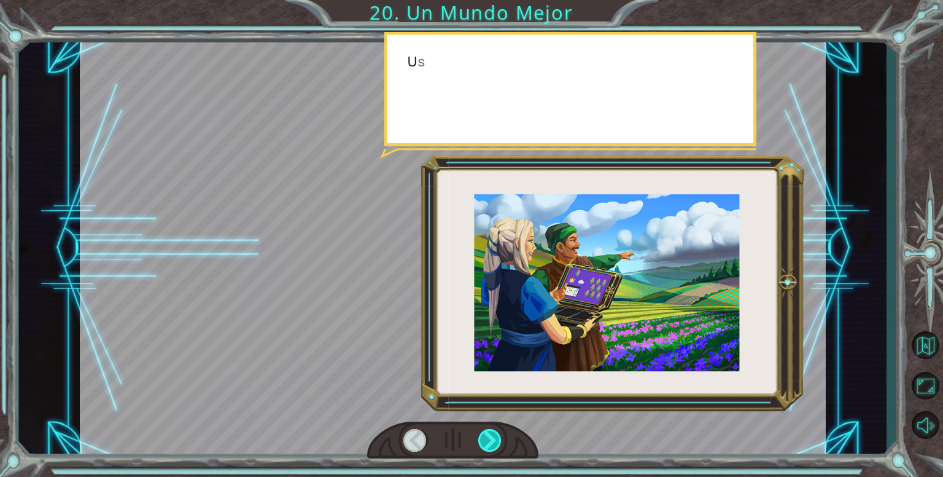
click at [486, 445] on div at bounding box center [490, 440] width 24 height 23
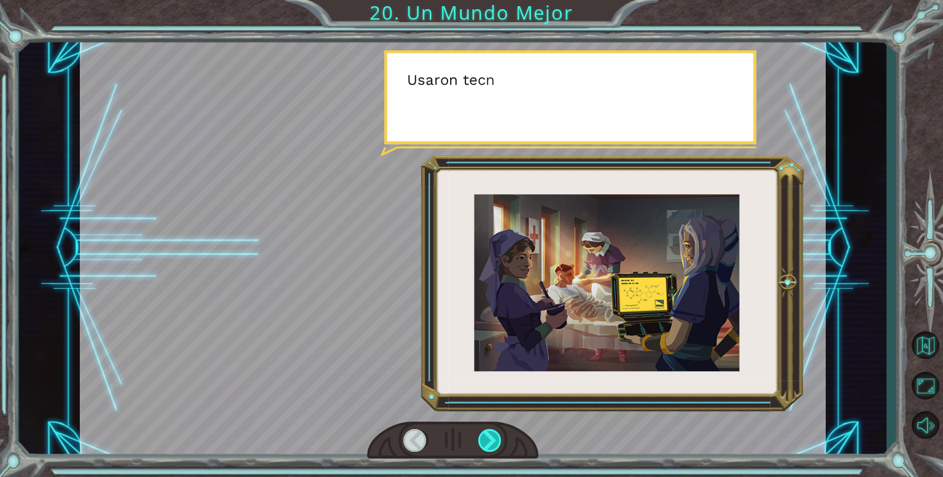
click at [486, 445] on div at bounding box center [490, 440] width 24 height 23
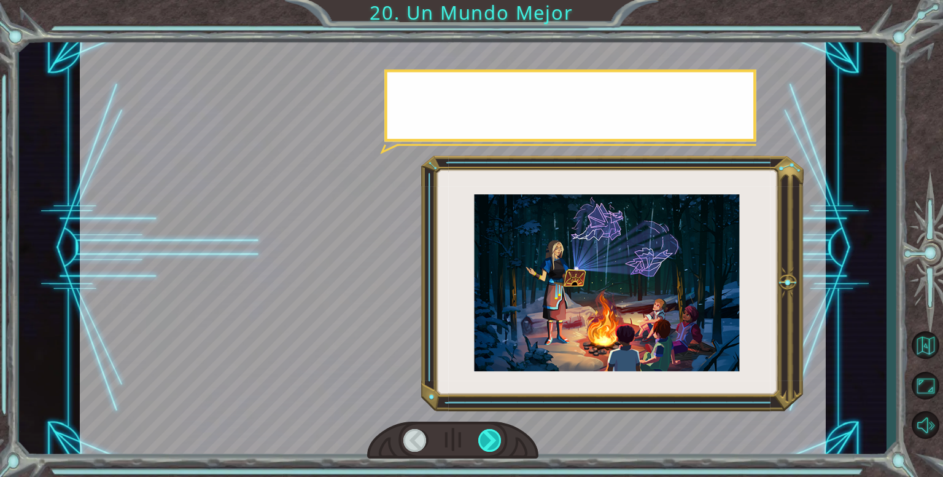
click at [486, 445] on div at bounding box center [490, 440] width 24 height 23
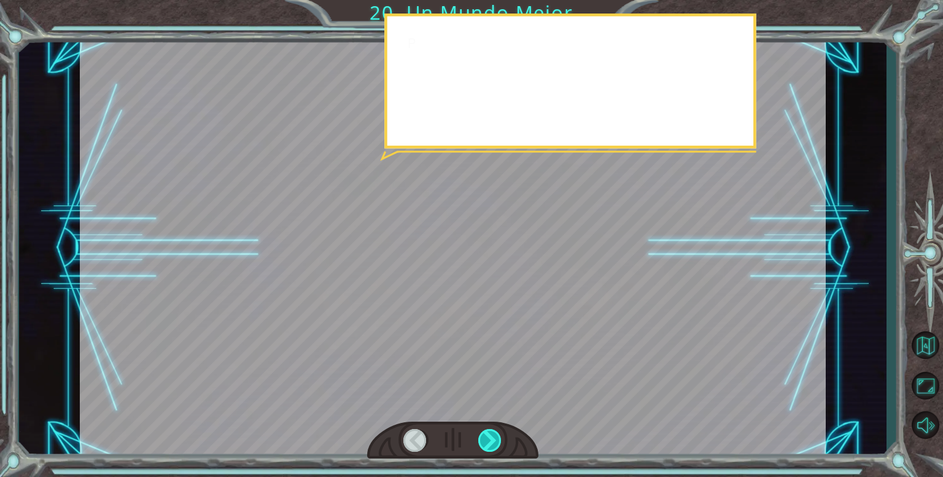
click at [486, 445] on div at bounding box center [490, 440] width 24 height 23
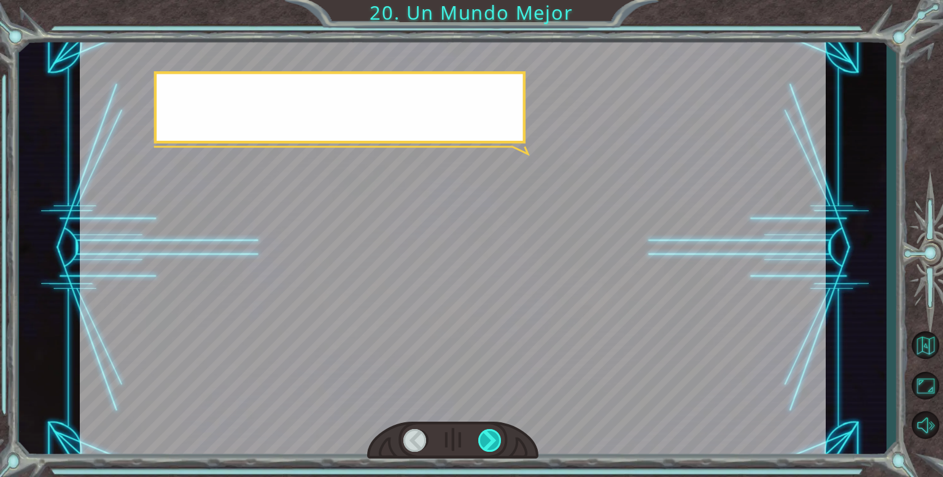
click at [486, 445] on div at bounding box center [490, 440] width 24 height 23
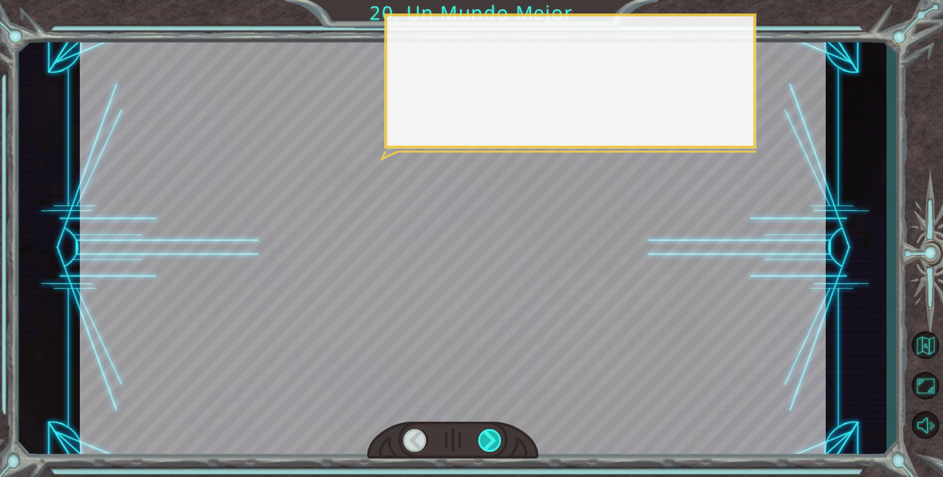
click at [486, 445] on div at bounding box center [490, 440] width 24 height 23
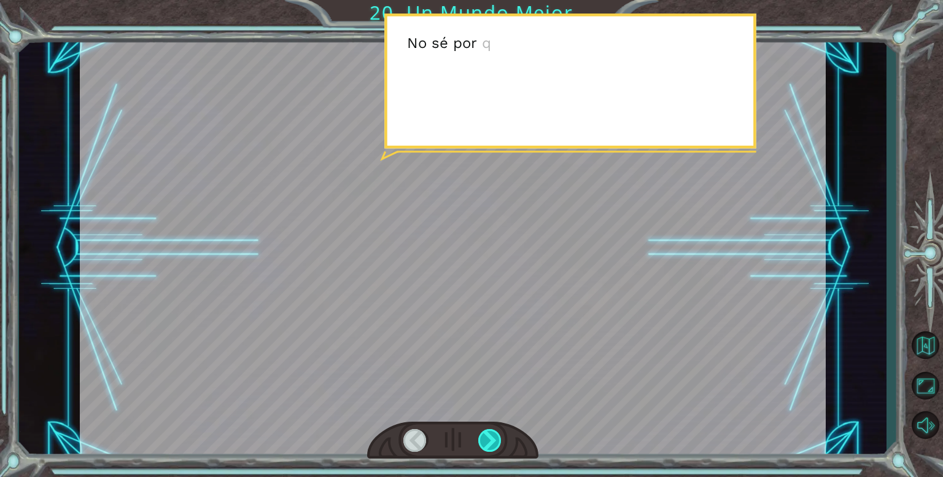
click at [486, 445] on div at bounding box center [490, 440] width 24 height 23
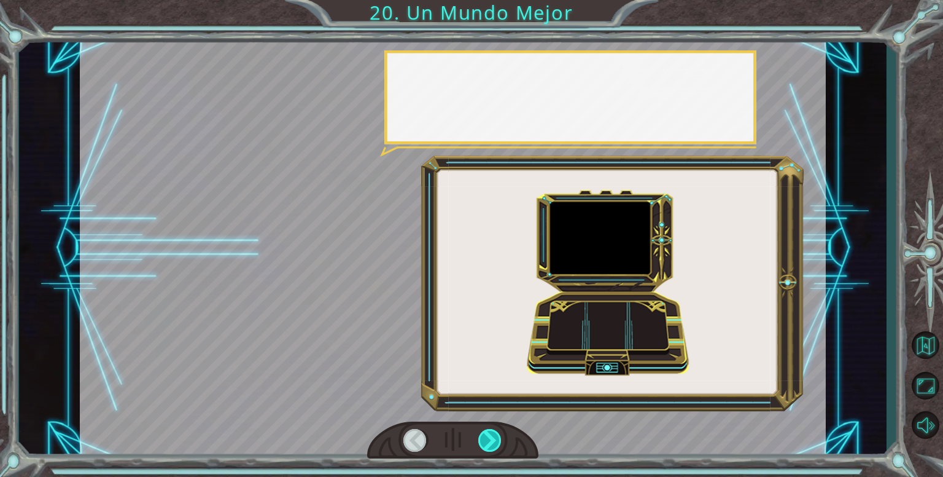
click at [486, 445] on div at bounding box center [490, 440] width 24 height 23
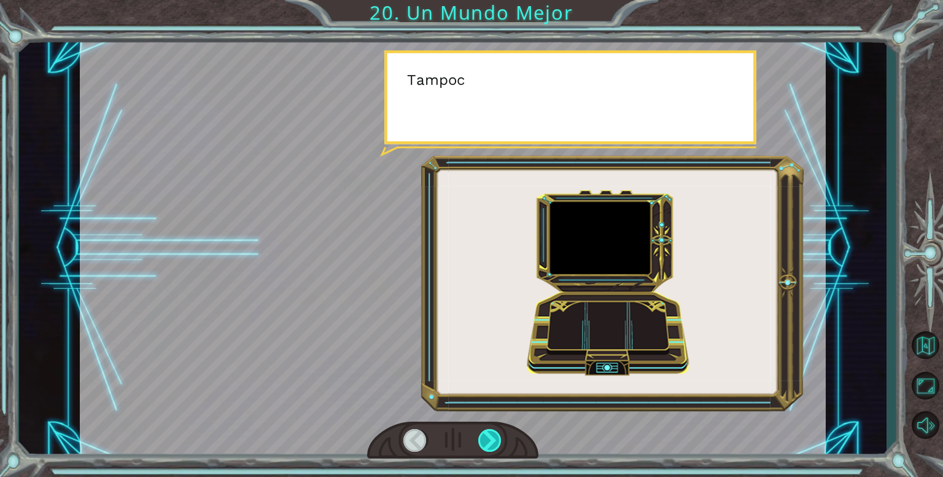
click at [486, 445] on div at bounding box center [490, 440] width 24 height 23
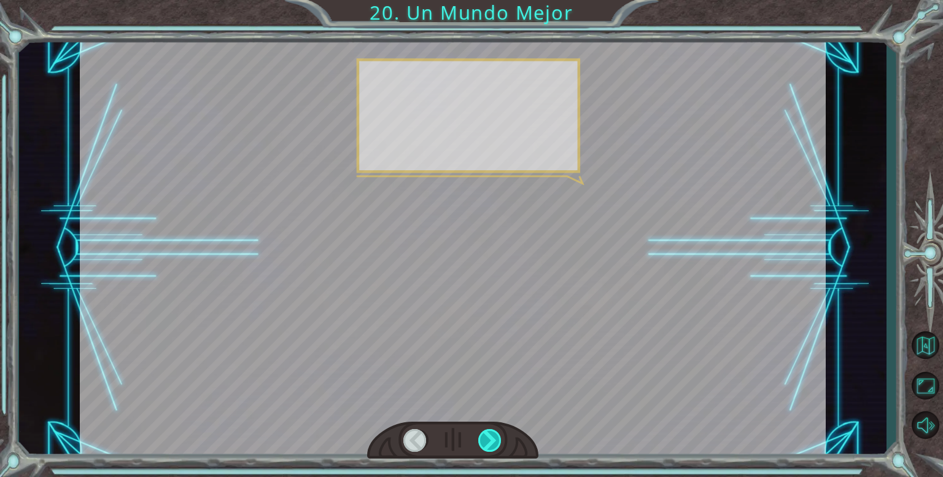
click at [486, 445] on div at bounding box center [490, 440] width 24 height 23
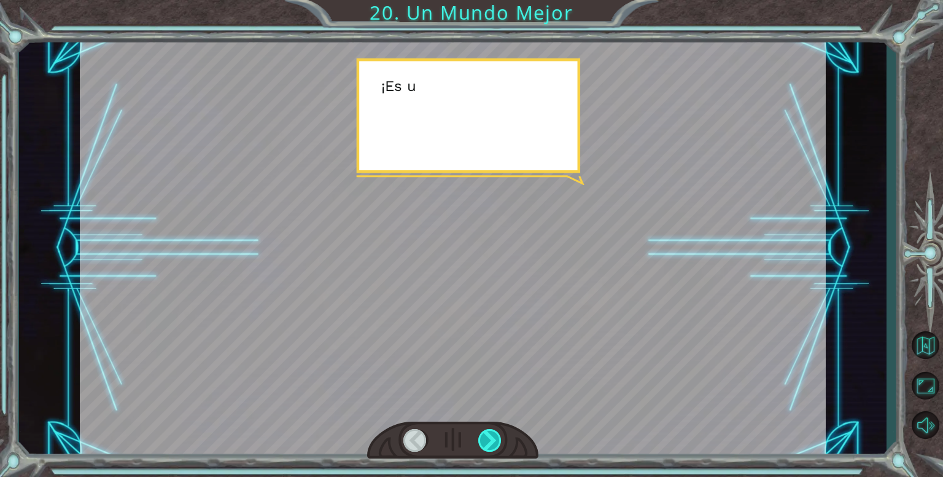
click at [486, 445] on div at bounding box center [490, 440] width 24 height 23
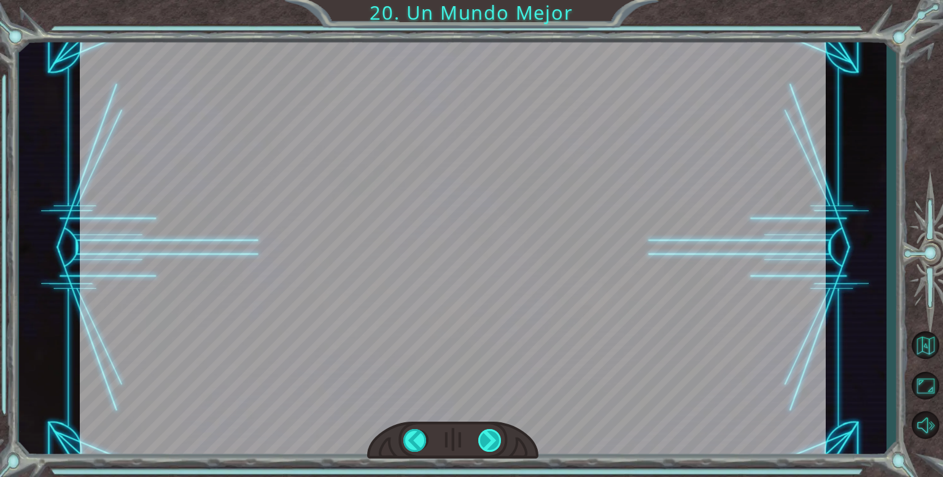
click at [486, 445] on div at bounding box center [490, 440] width 24 height 23
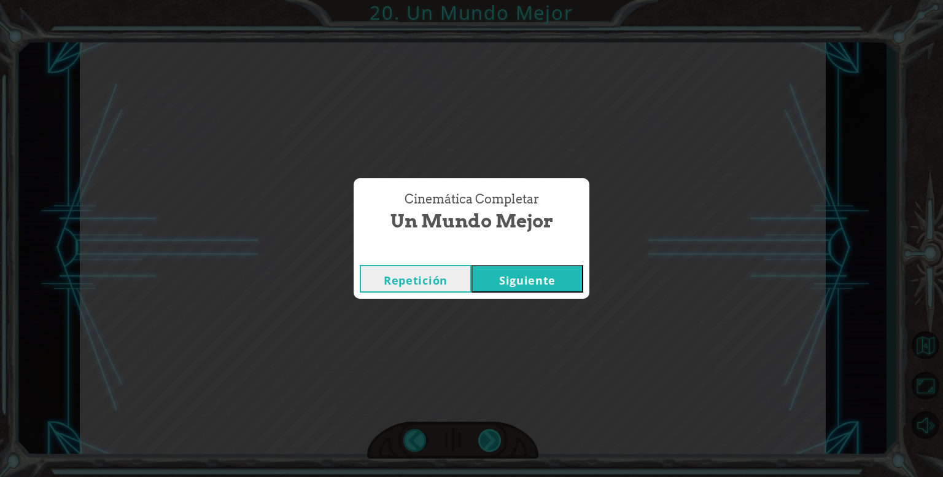
click at [486, 445] on div "Cinemática Completar Un Mundo Mejor Repetición [GEOGRAPHIC_DATA]" at bounding box center [471, 238] width 943 height 477
click at [528, 290] on button "Siguiente" at bounding box center [528, 279] width 112 height 28
